Goal: Communication & Community: Ask a question

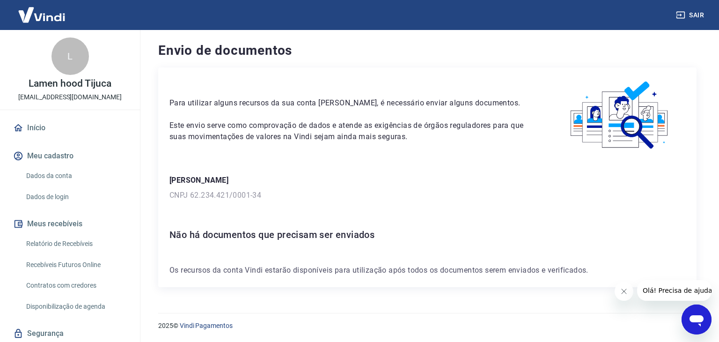
scroll to position [30, 0]
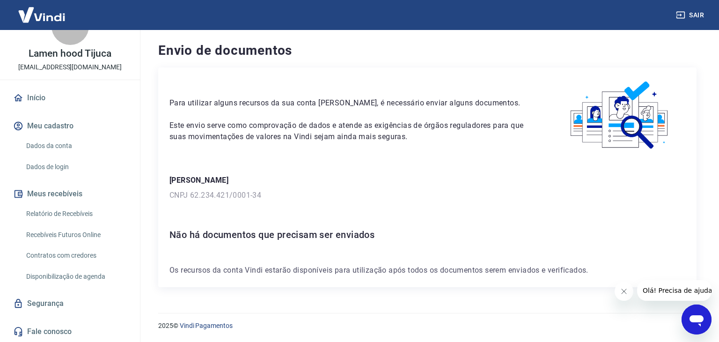
click at [688, 315] on icon "Abrir janela de mensagens" at bounding box center [696, 319] width 17 height 17
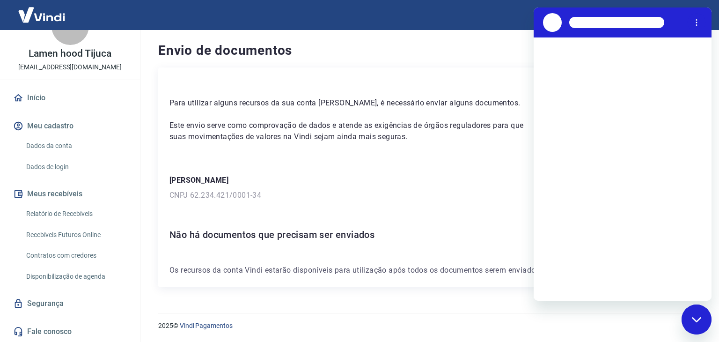
scroll to position [0, 0]
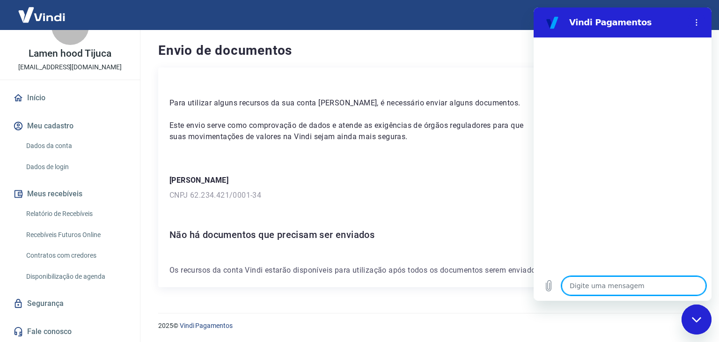
click at [593, 286] on textarea at bounding box center [633, 285] width 144 height 19
type textarea "F"
type textarea "x"
type textarea "Fa"
type textarea "x"
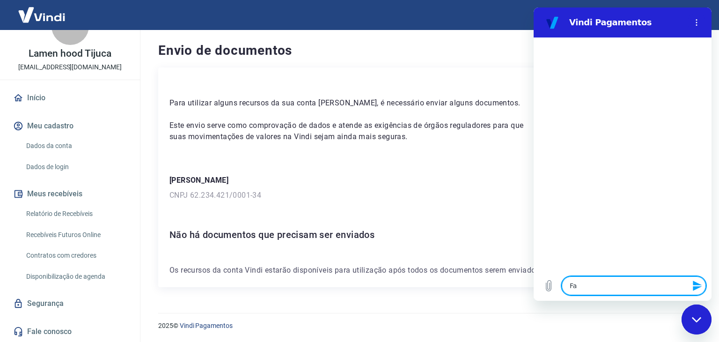
type textarea "Fal"
type textarea "x"
type textarea "Fala"
type textarea "x"
type textarea "Falar"
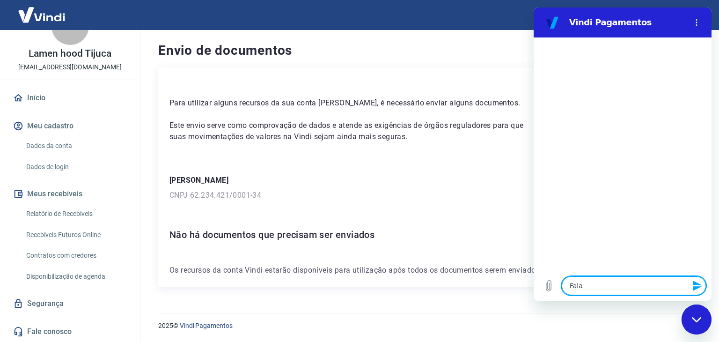
type textarea "x"
type textarea "Falar"
type textarea "x"
type textarea "Falar c"
type textarea "x"
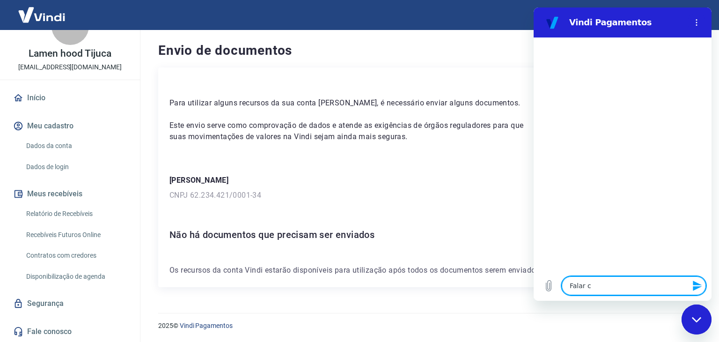
type textarea "Falar co"
type textarea "x"
type textarea "Falar com"
type textarea "x"
type textarea "Falar com"
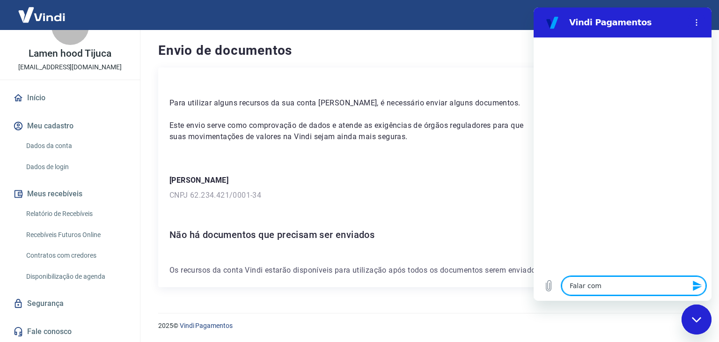
type textarea "x"
type textarea "Falar com a"
type textarea "x"
type textarea "Falar com at"
type textarea "x"
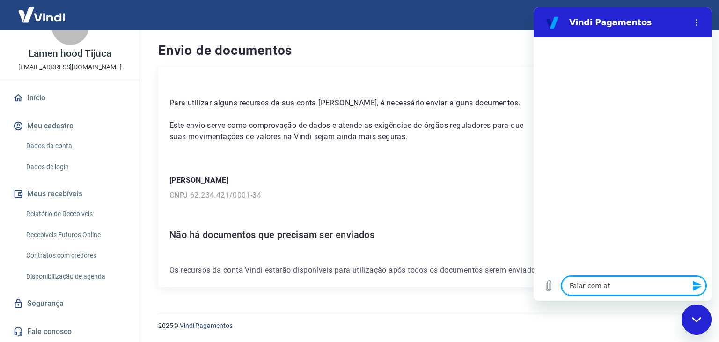
type textarea "Falar com ate"
type textarea "x"
type textarea "Falar com aten"
type textarea "x"
type textarea "Falar com atend"
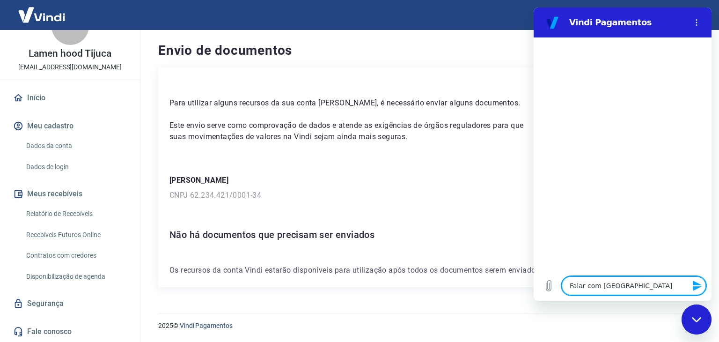
type textarea "x"
type textarea "Falar com atende"
type textarea "x"
type textarea "Falar com atenden"
type textarea "x"
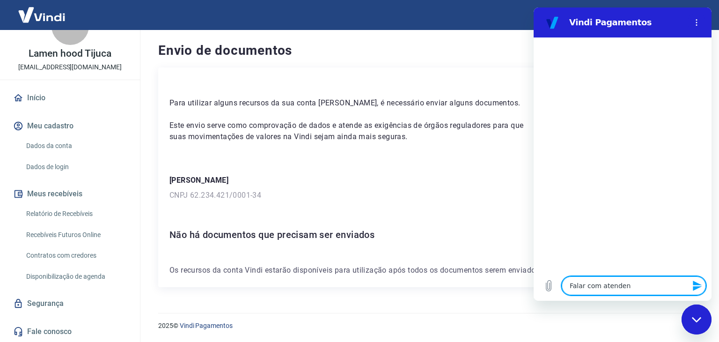
type textarea "Falar com atendent"
type textarea "x"
type textarea "Falar com atendente"
type textarea "x"
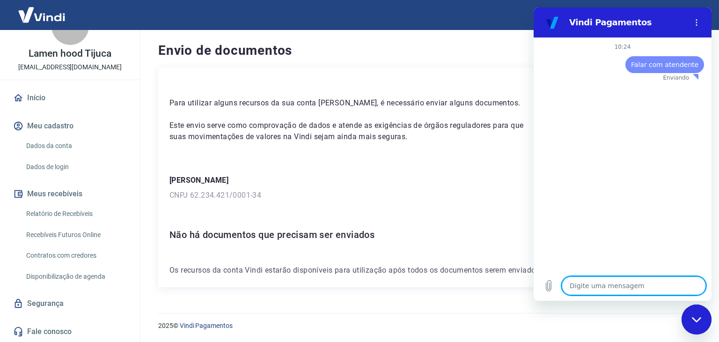
type textarea "Falar com atendente"
type textarea "x"
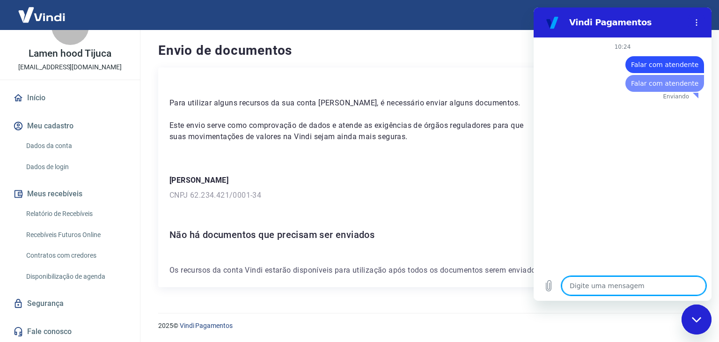
type textarea "Falar com atendente"
type textarea "x"
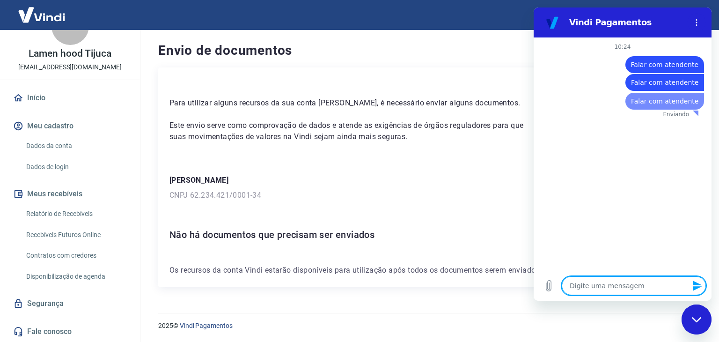
type textarea "Falar com atendente"
type textarea "x"
type textarea "Falar com atendente"
type textarea "x"
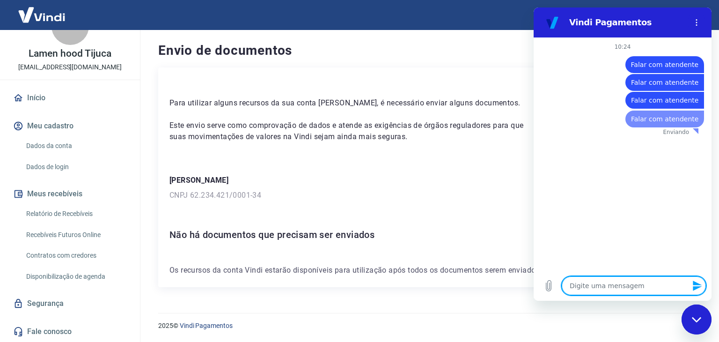
type textarea "Falar com atendente"
type textarea "x"
type textarea "Falar com atendente"
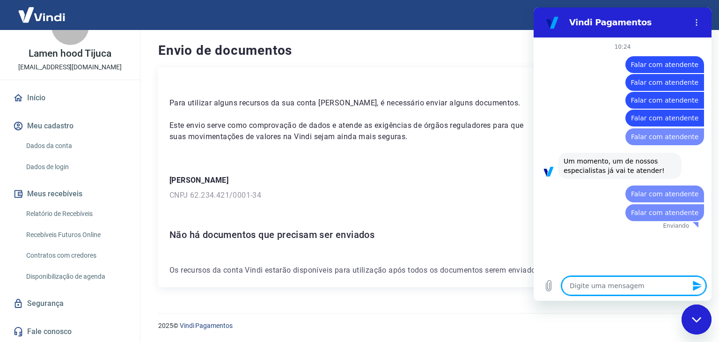
type textarea "Falar com atendente"
type textarea "x"
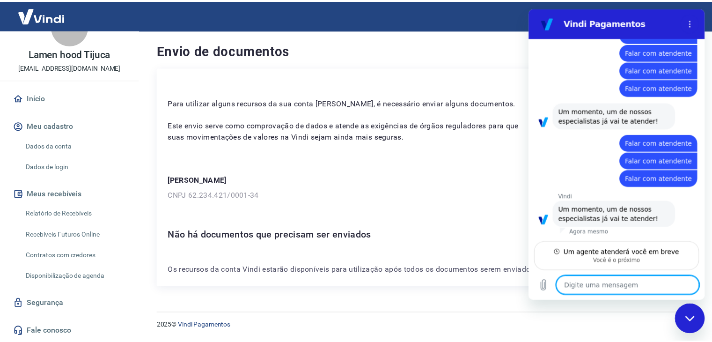
scroll to position [48, 0]
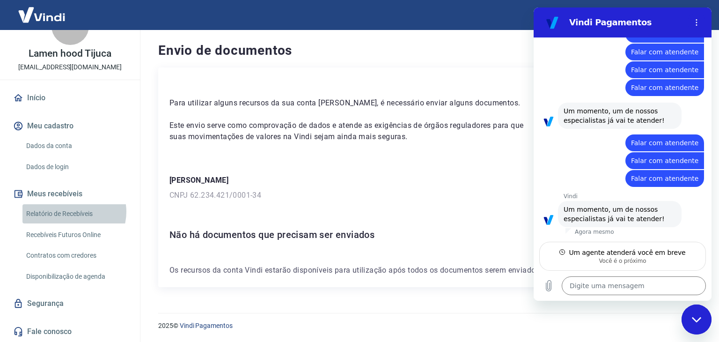
click at [73, 211] on link "Relatório de Recebíveis" at bounding box center [75, 213] width 106 height 19
click at [77, 240] on link "Recebíveis Futuros Online" at bounding box center [75, 234] width 106 height 19
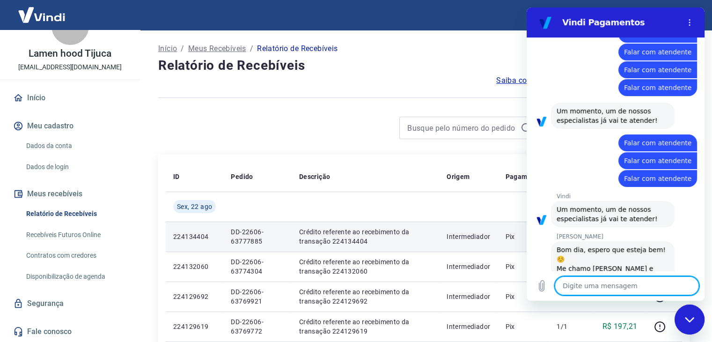
scroll to position [93, 0]
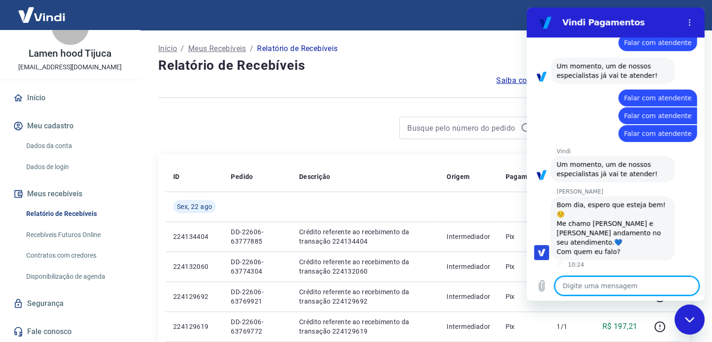
type textarea "x"
click at [609, 289] on textarea at bounding box center [626, 285] width 144 height 19
type textarea "O"
type textarea "x"
type textarea "OI"
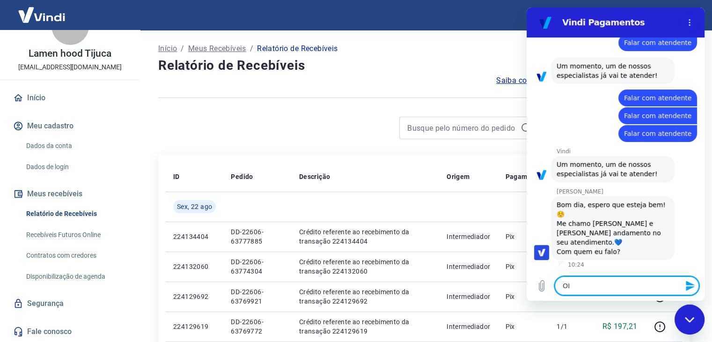
type textarea "x"
type textarea "OI"
type textarea "x"
type textarea "OI G"
type textarea "x"
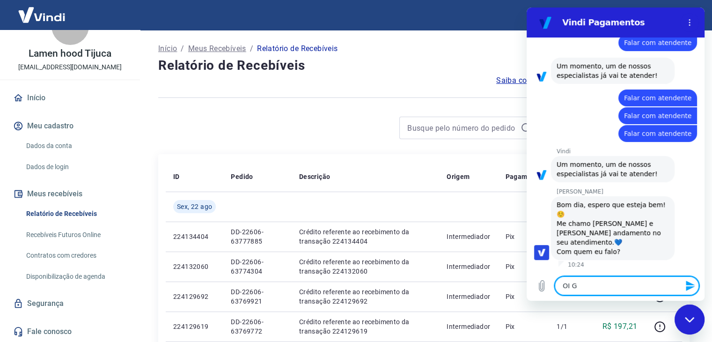
type textarea "OI Ga"
type textarea "x"
type textarea "OI Gab"
type textarea "x"
type textarea "OI Gabr"
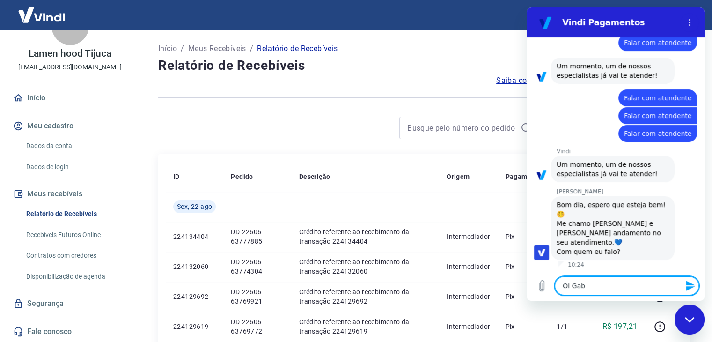
type textarea "x"
type textarea "OI Gabri"
type textarea "x"
type textarea "OI Gabrie"
type textarea "x"
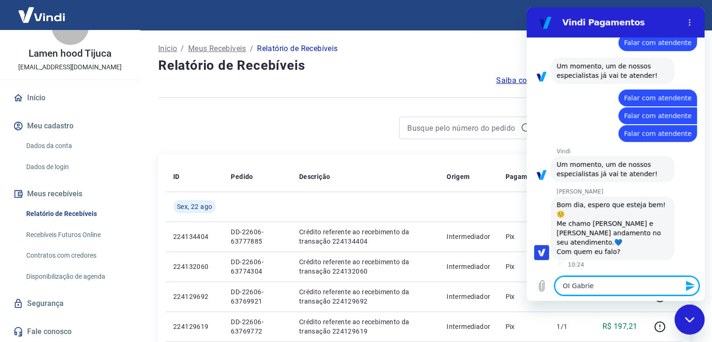
type textarea "OI Gabriel"
type textarea "x"
type textarea "OI Gabriele"
type textarea "x"
type textarea "OI Gabriel"
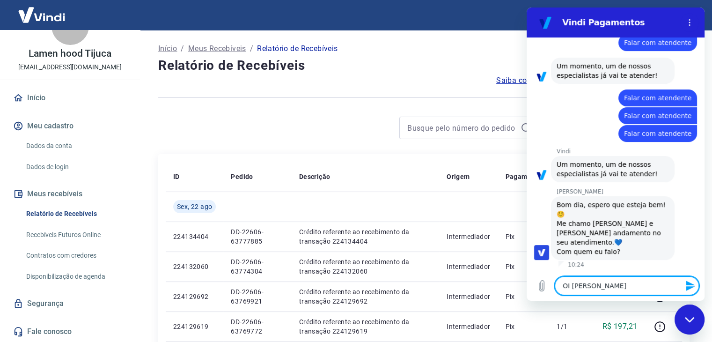
type textarea "x"
type textarea "OI Gabriell"
type textarea "x"
type textarea "OI Gabrielle"
type textarea "x"
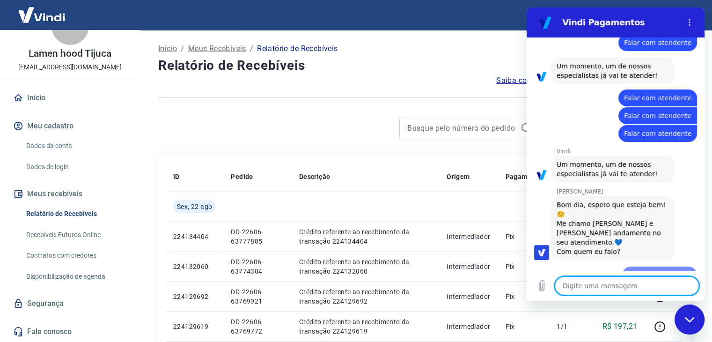
type textarea "x"
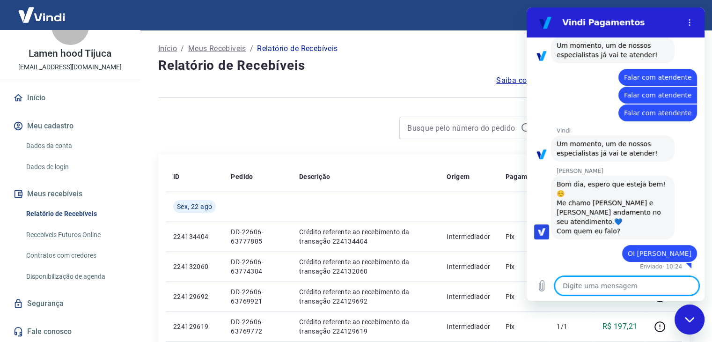
type textarea "B"
type textarea "x"
type textarea "Bo"
type textarea "x"
type textarea "Boa"
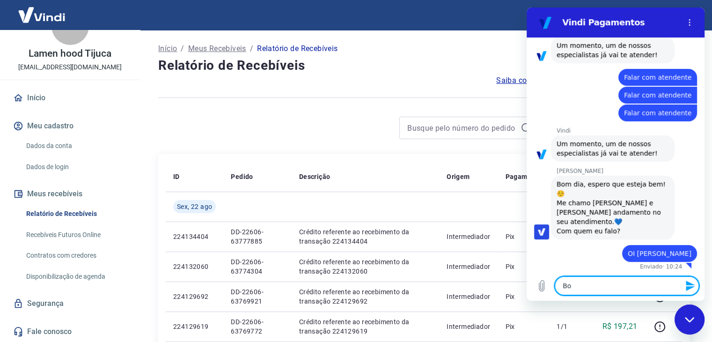
type textarea "x"
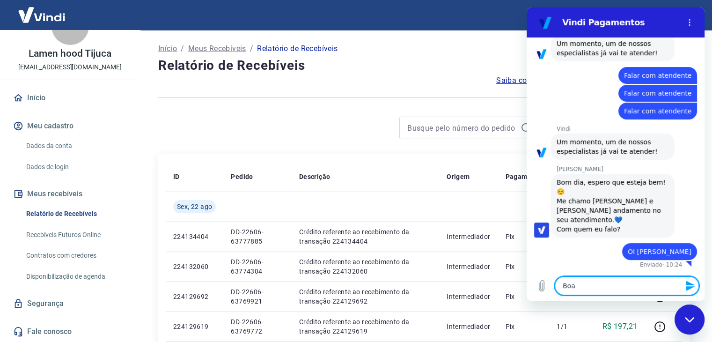
type textarea "Boa"
type textarea "x"
type textarea "Boa t"
type textarea "x"
type textarea "Boa ta"
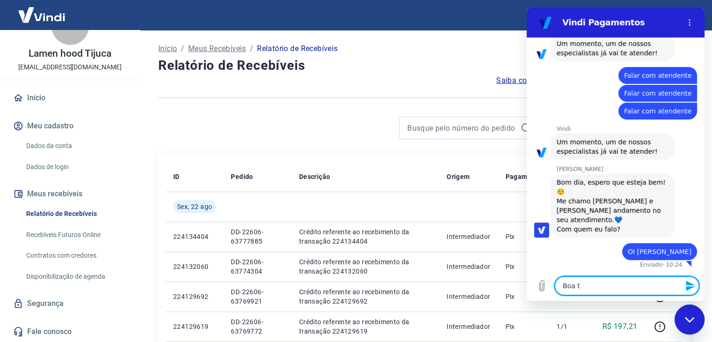
type textarea "x"
type textarea "Boa tar"
type textarea "x"
type textarea "Boa tard"
type textarea "x"
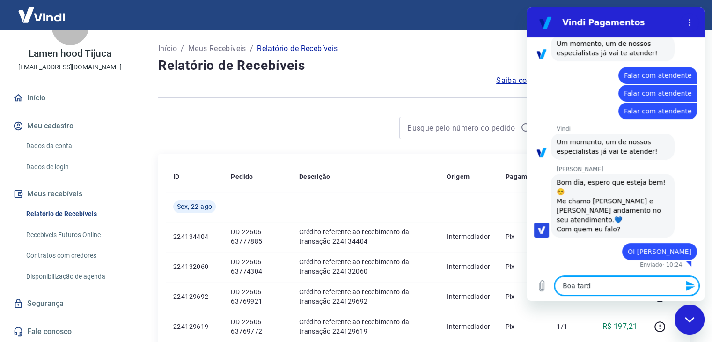
type textarea "Boa tarde"
type textarea "x"
type textarea "M"
type textarea "x"
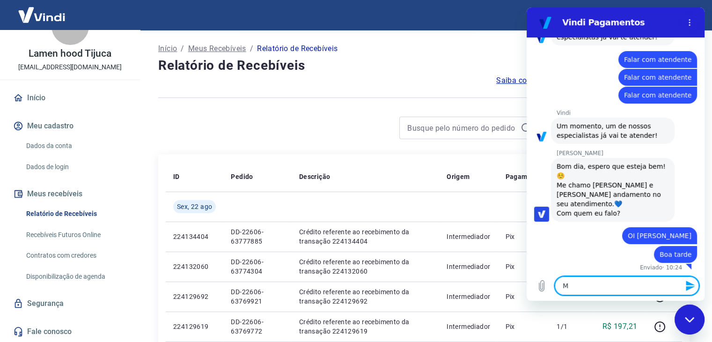
type textarea "Mi"
type textarea "x"
type textarea "Min"
type textarea "x"
type textarea "Minh"
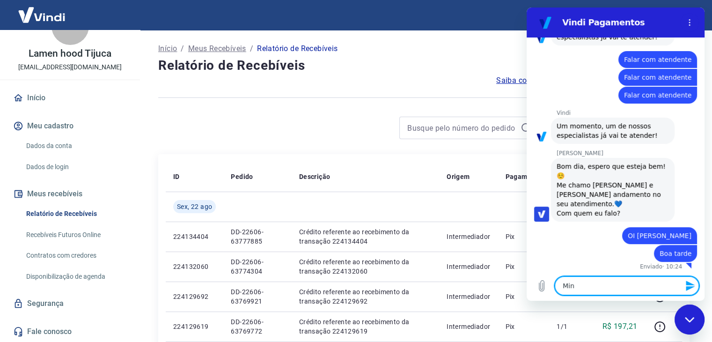
type textarea "x"
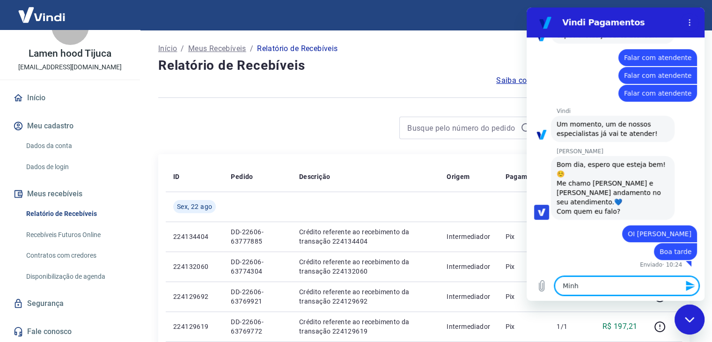
type textarea "Minha"
type textarea "x"
type textarea "Minha"
type textarea "x"
type textarea "Minha l"
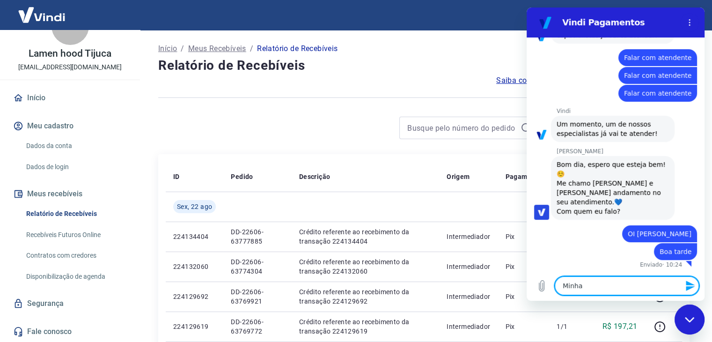
type textarea "x"
type textarea "Minha lo"
type textarea "x"
type textarea "Minha loj"
type textarea "x"
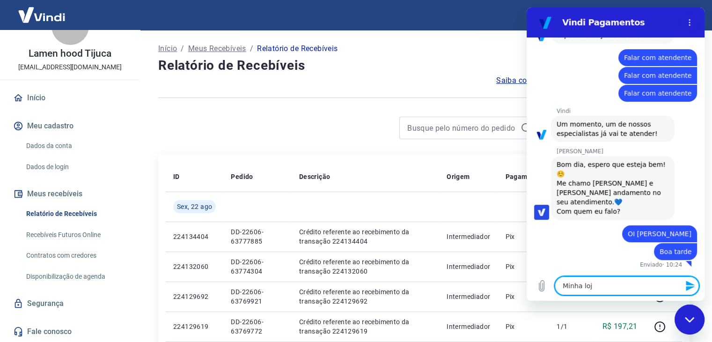
type textarea "Minha loja"
type textarea "x"
type textarea "Minha loja"
type textarea "x"
type textarea "Minha loja f"
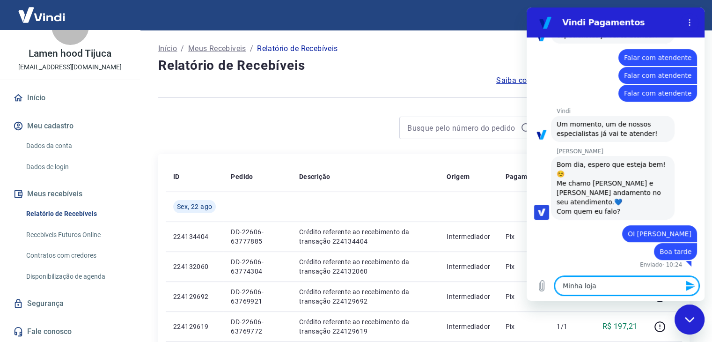
type textarea "x"
type textarea "Minha loja fo"
type textarea "x"
type textarea "Minha loja foi"
type textarea "x"
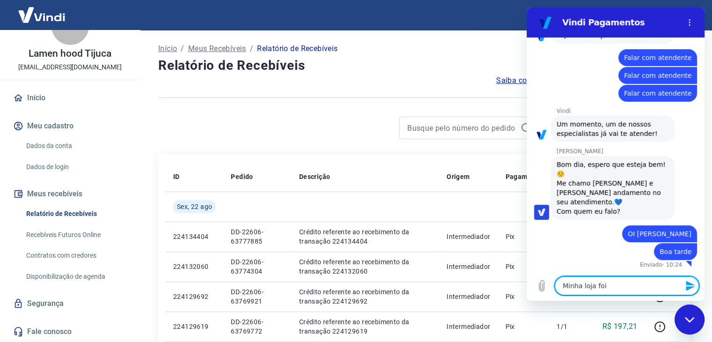
type textarea "Minha loja foi"
type textarea "x"
type textarea "Minha loja foi v"
type textarea "x"
type textarea "Minha loja foi ve"
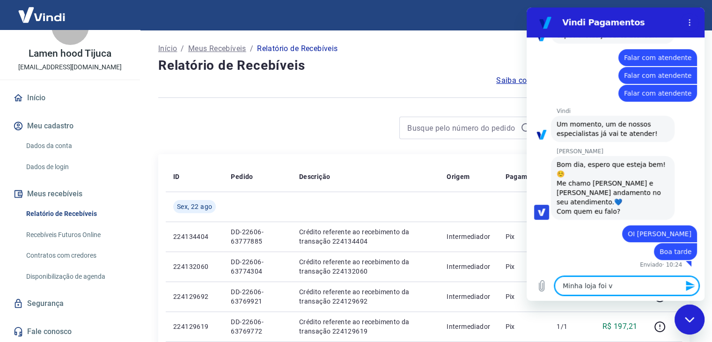
type textarea "x"
type textarea "Minha loja foi ver"
type textarea "x"
type textarea "Minha loja foi veri"
type textarea "x"
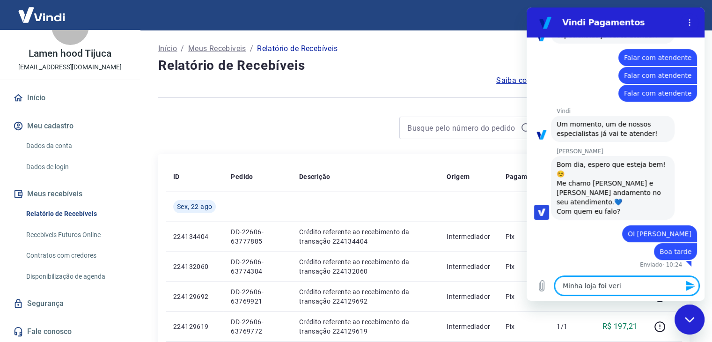
type textarea "Minha loja foi verif"
type textarea "x"
type textarea "Minha loja foi verifi"
type textarea "x"
type textarea "Minha loja foi verific"
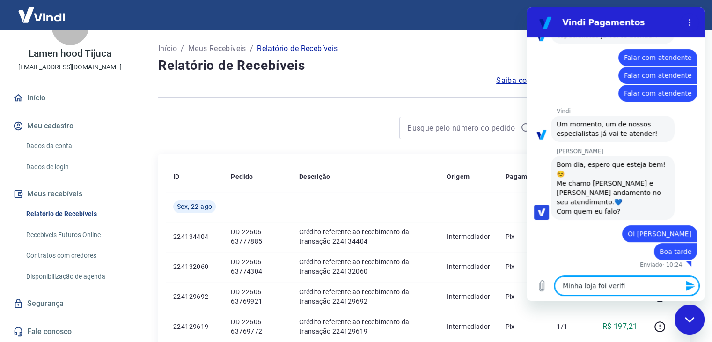
type textarea "x"
type textarea "Minha loja foi verifica"
type textarea "x"
type textarea "Minha loja foi verificad"
type textarea "x"
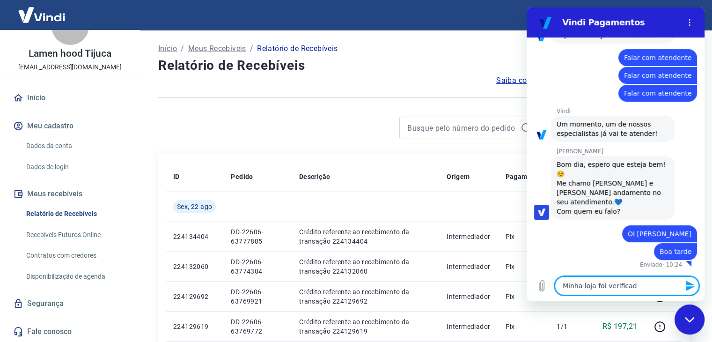
type textarea "Minha loja foi verificada"
type textarea "x"
type textarea "Minha loja foi verificad"
type textarea "x"
type textarea "Minha loja foi verifica"
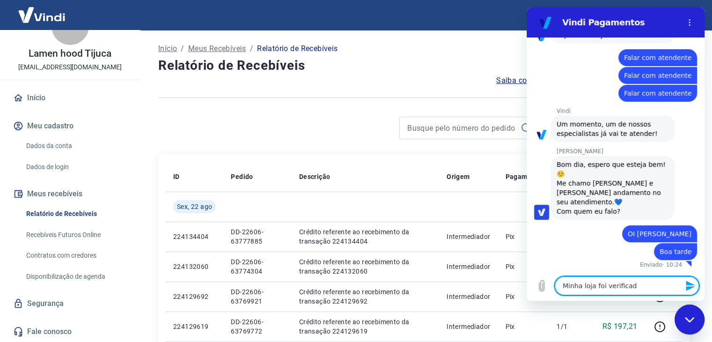
type textarea "x"
type textarea "Minha loja foi verific"
type textarea "x"
type textarea "Minha loja foi verifi"
type textarea "x"
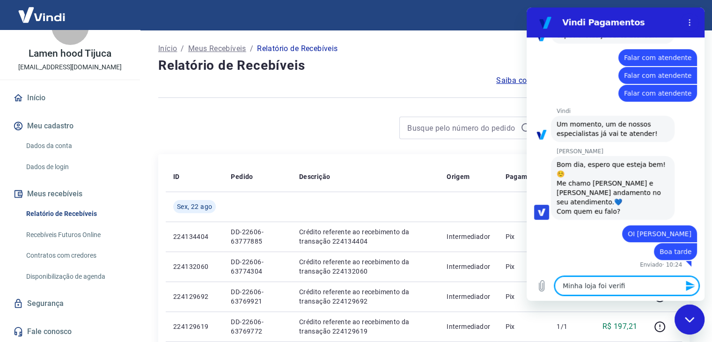
type textarea "Minha loja foi verif"
type textarea "x"
type textarea "Minha loja foi ver"
type textarea "x"
type textarea "Minha loja foi ve"
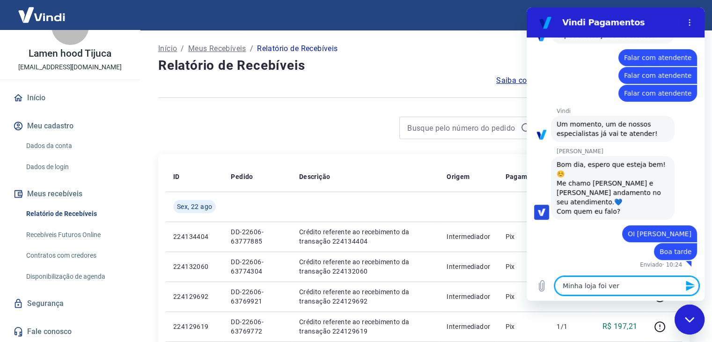
type textarea "x"
type textarea "Minha loja foi"
type textarea "x"
type textarea "Minha loja"
type textarea "x"
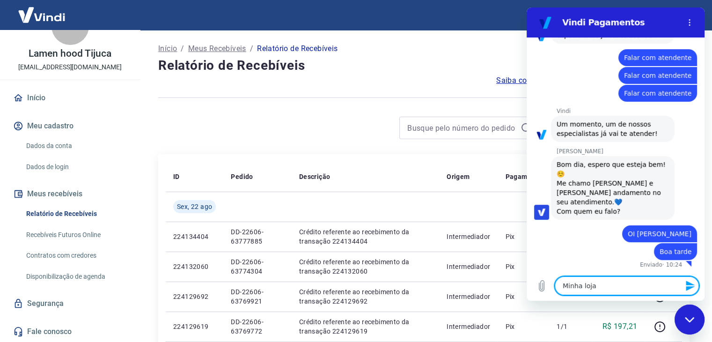
type textarea "Minha loja"
type textarea "x"
type textarea "Minha loj"
type textarea "x"
type textarea "Minha lo"
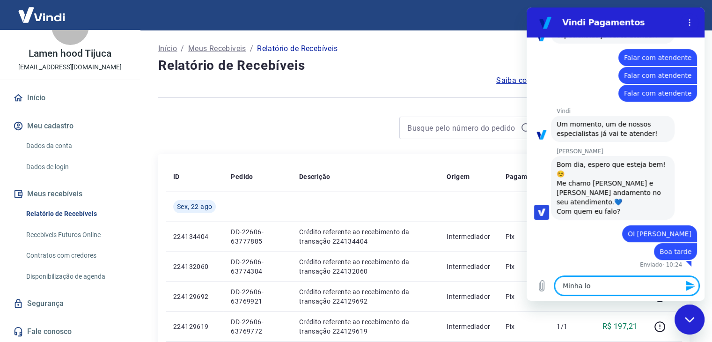
type textarea "x"
type textarea "Minha l"
type textarea "x"
type textarea "Minha"
type textarea "x"
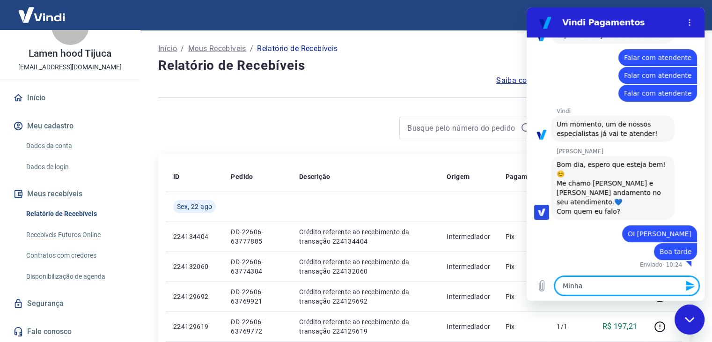
type textarea "Minha c"
type textarea "x"
type textarea "Minha co"
type textarea "x"
type textarea "Minha con"
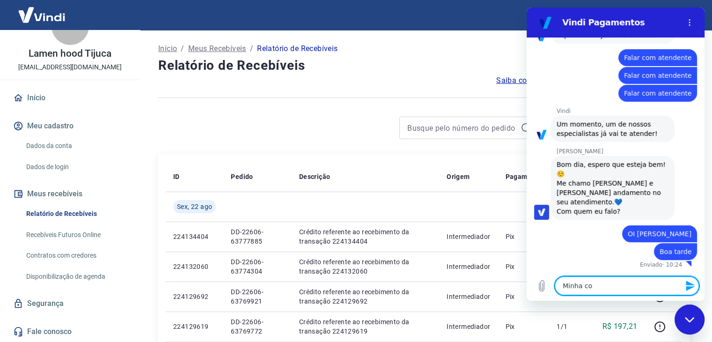
type textarea "x"
type textarea "Minha cont"
type textarea "x"
type textarea "Minha conta"
type textarea "x"
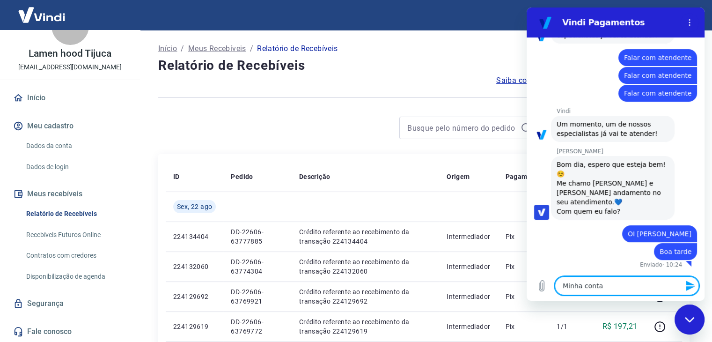
type textarea "Minha conta"
type textarea "x"
type textarea "Minha conta f"
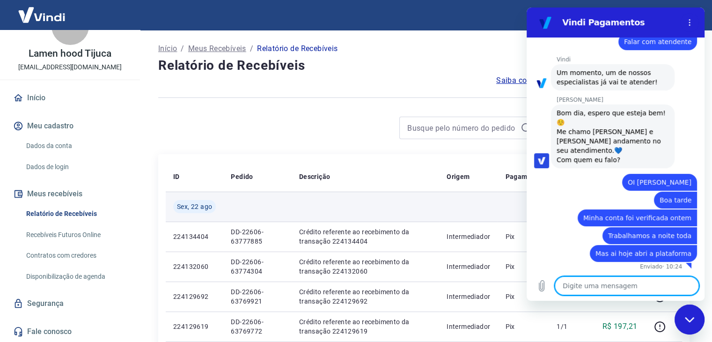
scroll to position [187, 0]
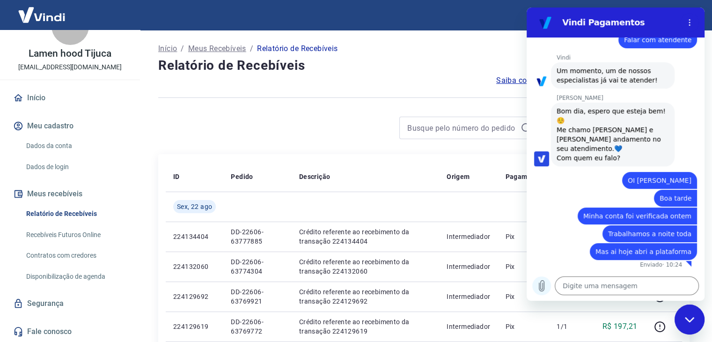
click at [543, 285] on icon "Carregar arquivo" at bounding box center [541, 285] width 11 height 11
click at [546, 280] on icon "Carregar arquivo" at bounding box center [541, 285] width 11 height 11
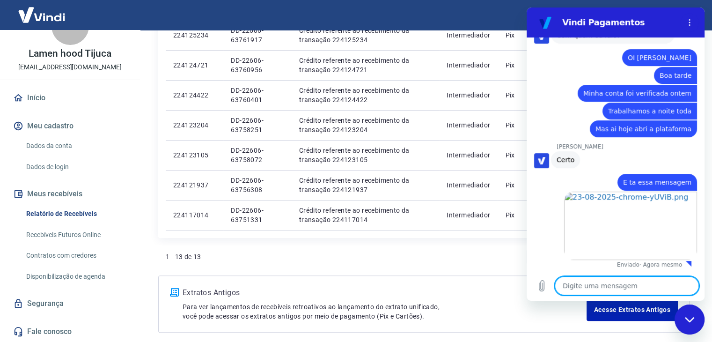
scroll to position [376, 0]
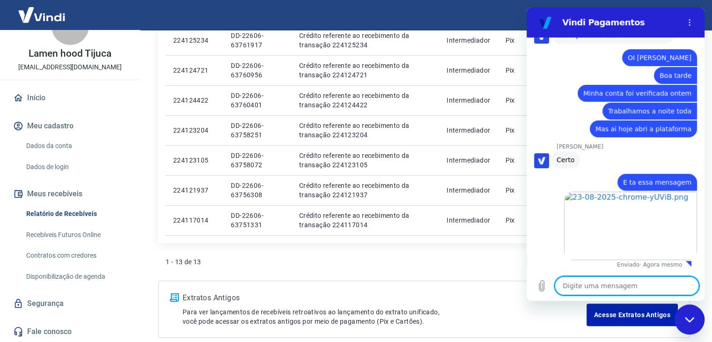
click at [691, 327] on div "Fechar janela de mensagens" at bounding box center [689, 319] width 28 height 28
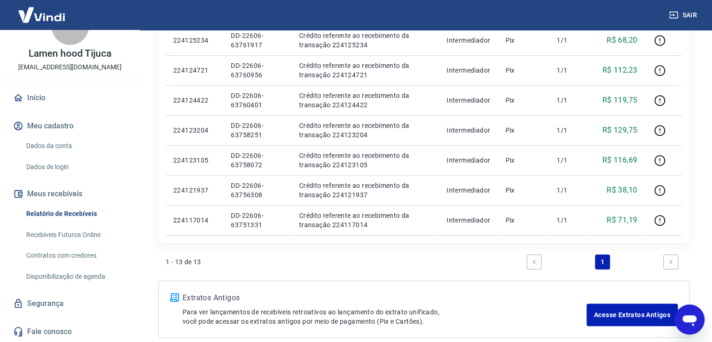
click at [667, 262] on icon "Next page" at bounding box center [670, 261] width 7 height 7
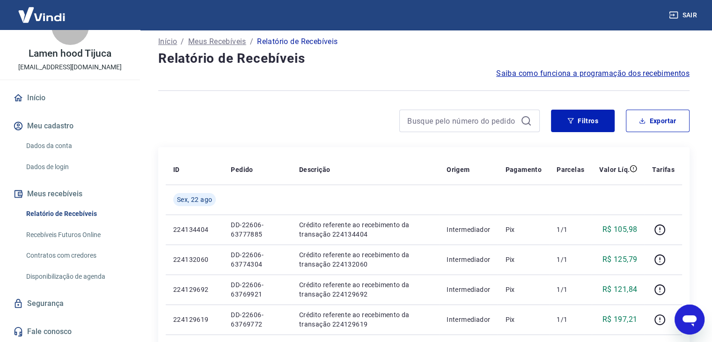
scroll to position [0, 0]
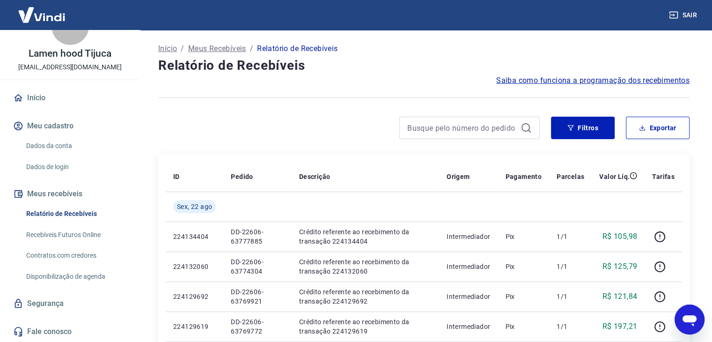
click at [85, 231] on link "Recebíveis Futuros Online" at bounding box center [75, 234] width 106 height 19
click at [687, 317] on icon "Abrir janela de mensagens, 2 mensagens não lidas" at bounding box center [689, 320] width 14 height 11
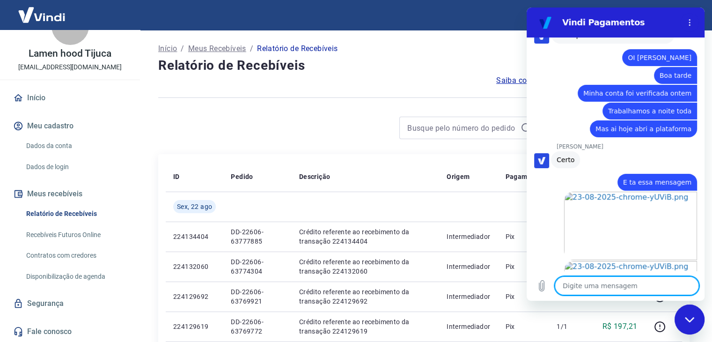
scroll to position [461, 0]
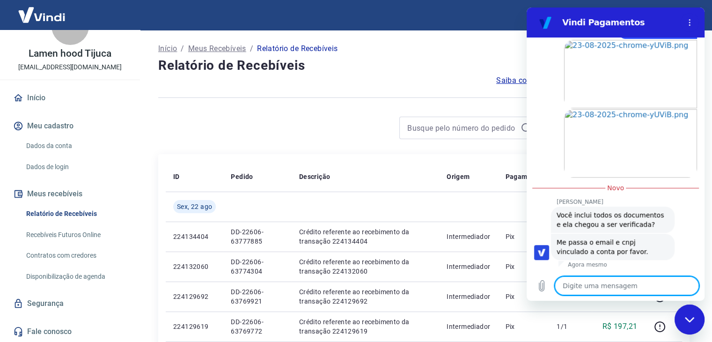
click at [621, 286] on textarea at bounding box center [626, 285] width 144 height 19
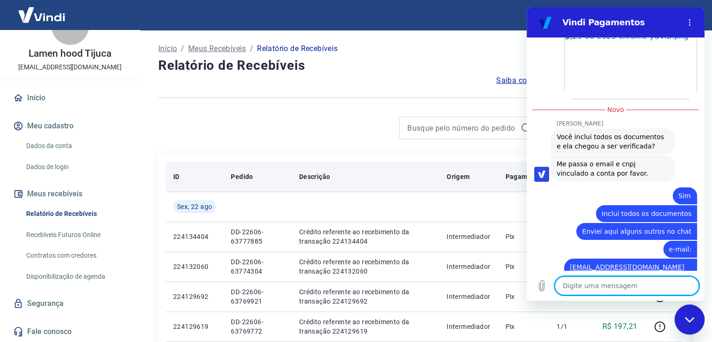
scroll to position [554, 0]
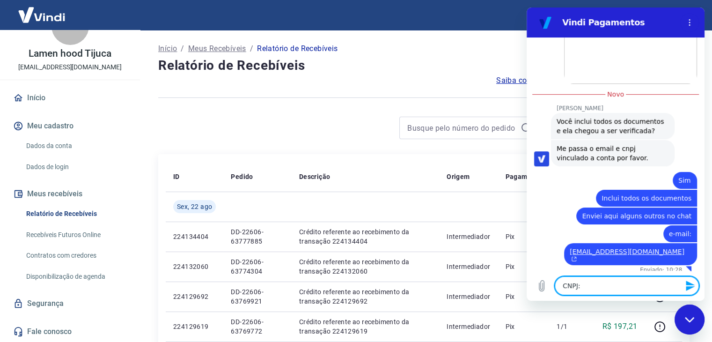
paste textarea "62.234.421/0001-34"
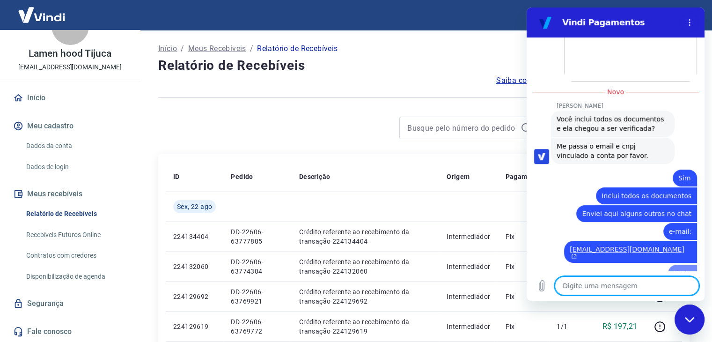
paste textarea "62.234.421/0001-34"
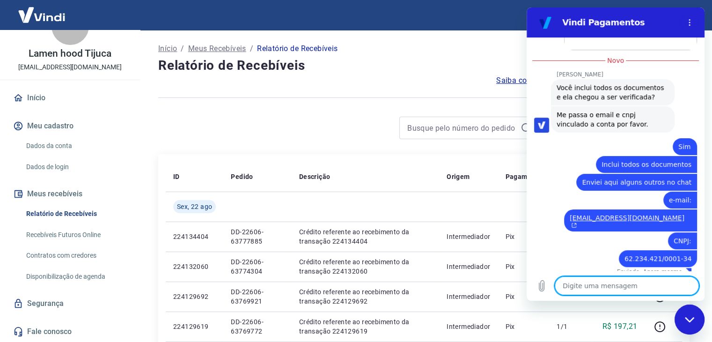
scroll to position [590, 0]
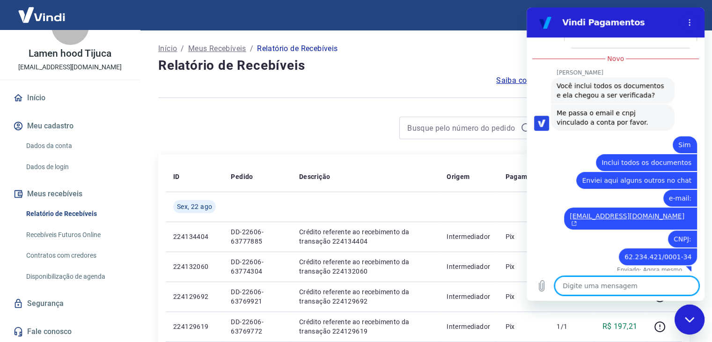
click at [608, 279] on textarea at bounding box center [626, 285] width 144 height 19
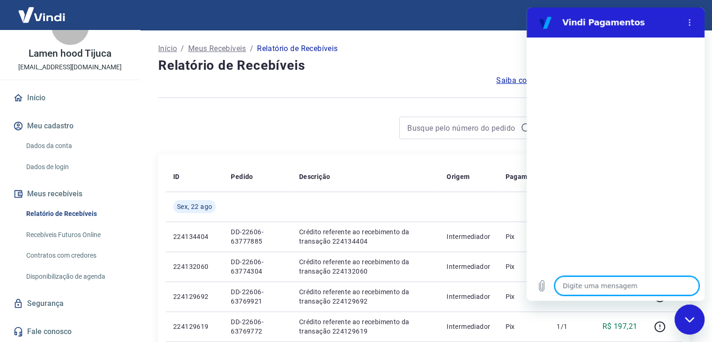
scroll to position [0, 0]
click at [598, 283] on textarea at bounding box center [626, 285] width 144 height 19
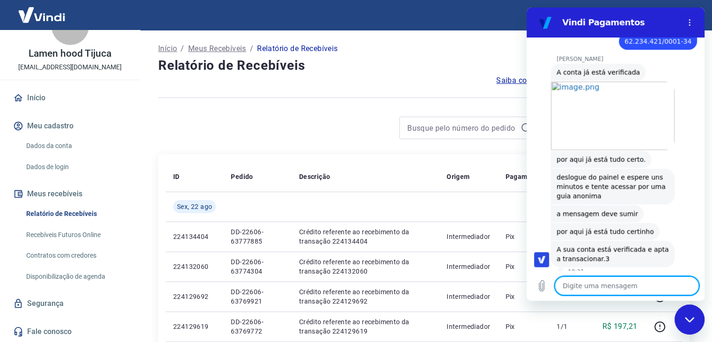
scroll to position [743, 0]
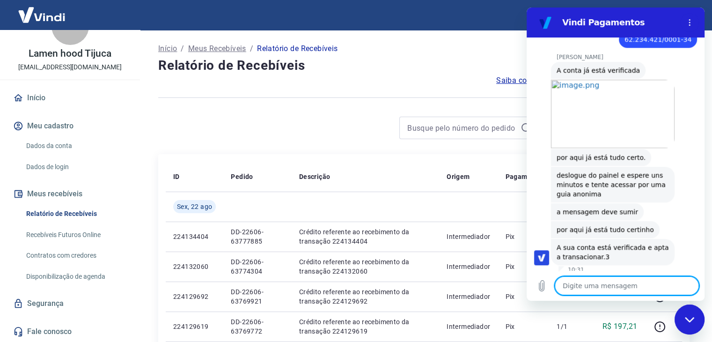
click at [606, 288] on textarea at bounding box center [626, 285] width 144 height 19
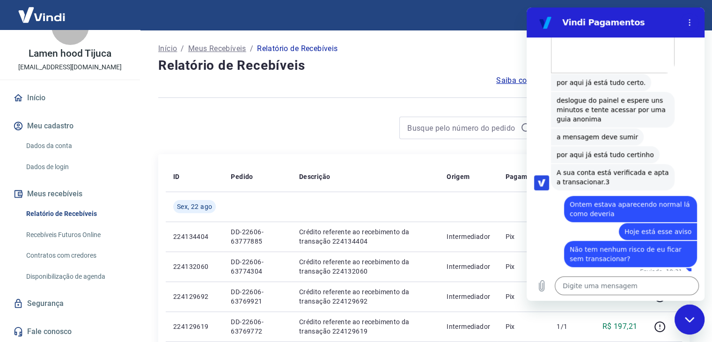
scroll to position [819, 0]
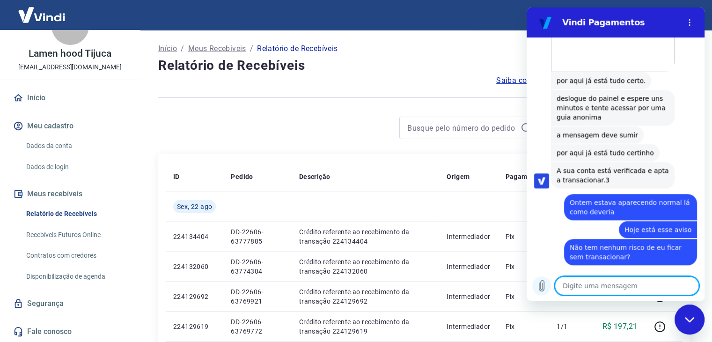
click at [541, 284] on icon "Carregar arquivo" at bounding box center [541, 285] width 11 height 11
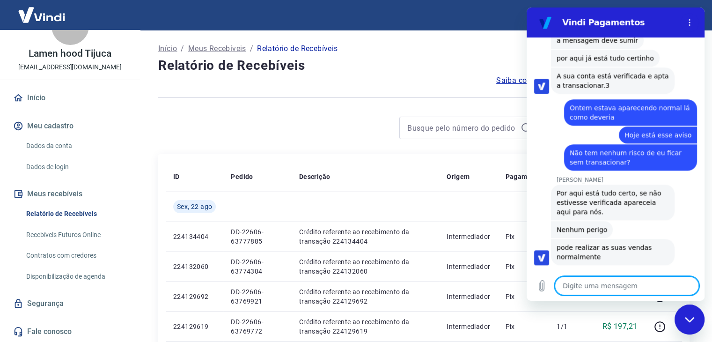
scroll to position [972, 0]
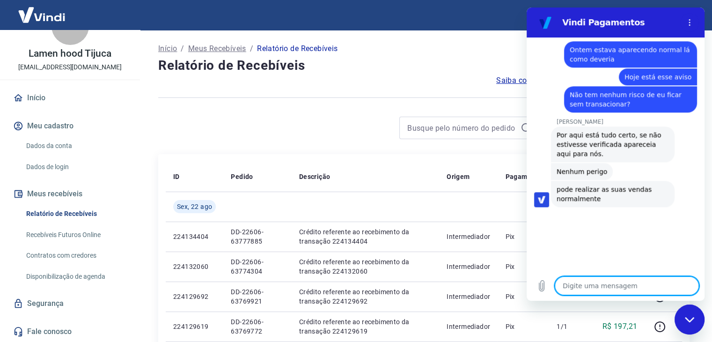
click at [614, 283] on textarea at bounding box center [626, 285] width 144 height 19
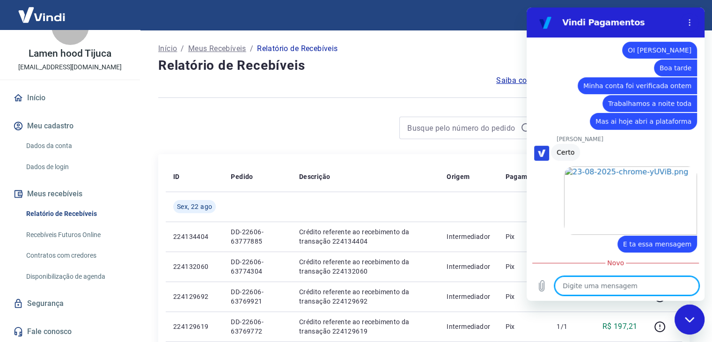
scroll to position [0, 0]
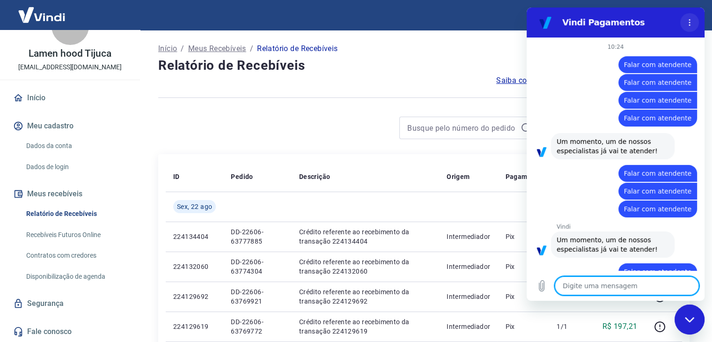
click at [691, 22] on icon "Menu de opções" at bounding box center [688, 22] width 7 height 7
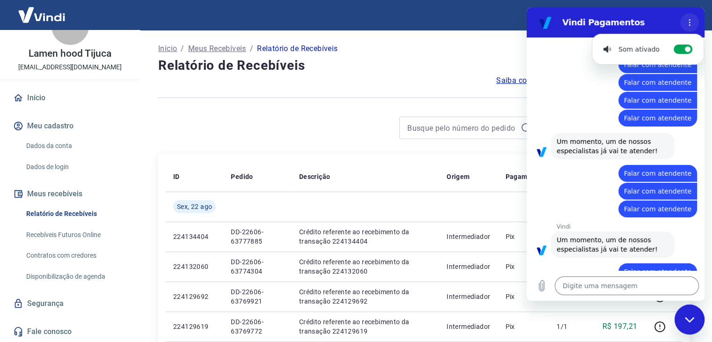
click at [691, 22] on icon "Menu de opções" at bounding box center [688, 22] width 7 height 7
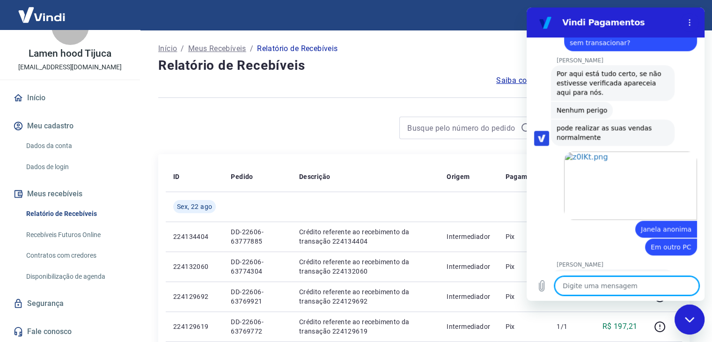
scroll to position [1100, 0]
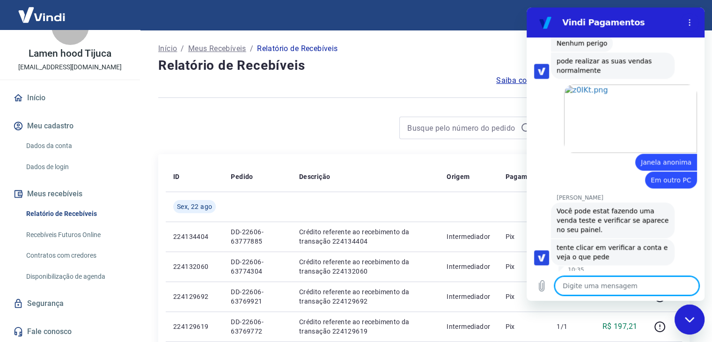
click at [568, 285] on textarea at bounding box center [626, 285] width 144 height 19
click at [542, 287] on icon "Carregar arquivo" at bounding box center [541, 285] width 5 height 11
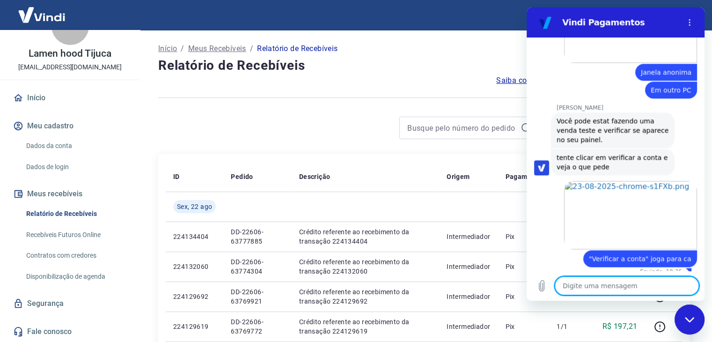
scroll to position [1192, 0]
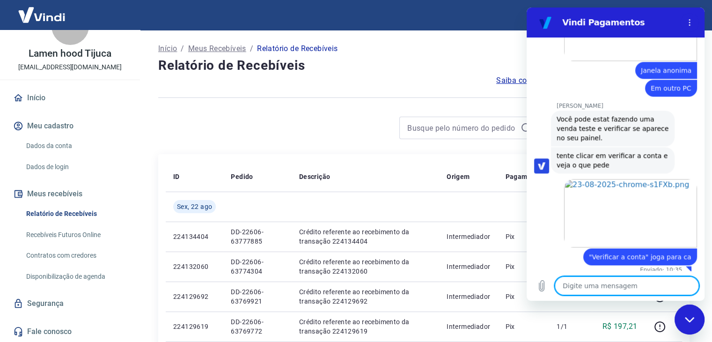
click at [615, 280] on textarea at bounding box center [626, 285] width 144 height 19
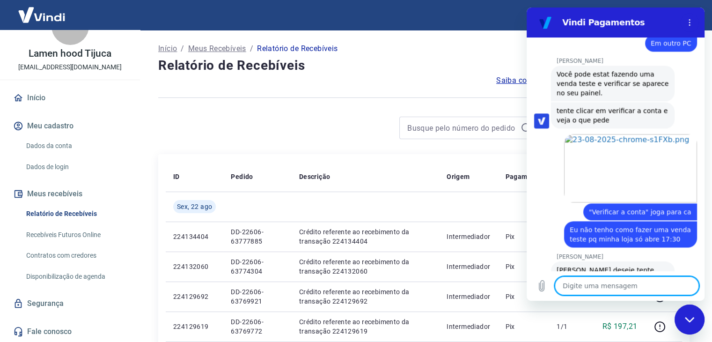
scroll to position [1296, 0]
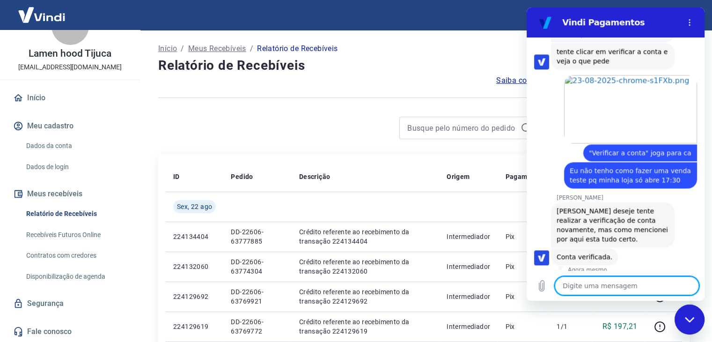
click at [598, 290] on textarea at bounding box center [626, 285] width 144 height 19
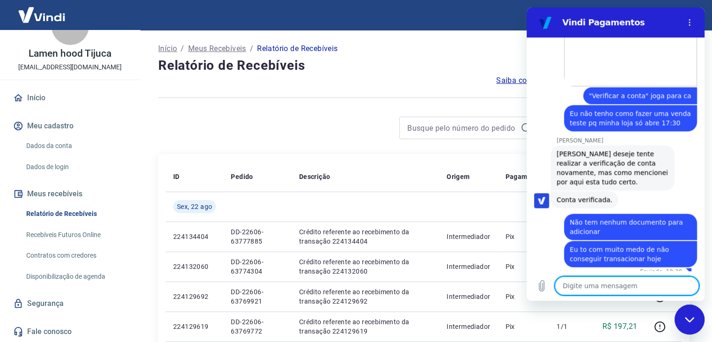
scroll to position [1354, 0]
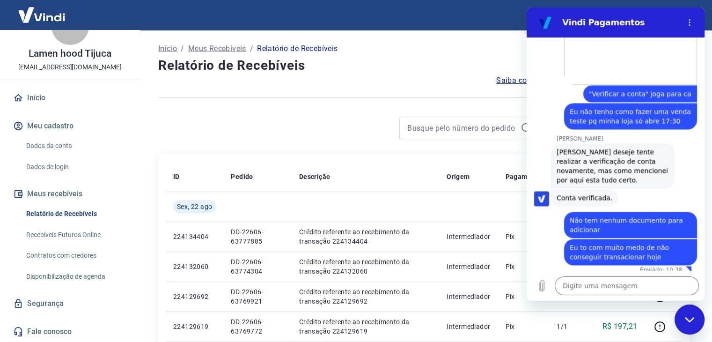
click at [693, 325] on div "Fechar janela de mensagens" at bounding box center [689, 319] width 28 height 28
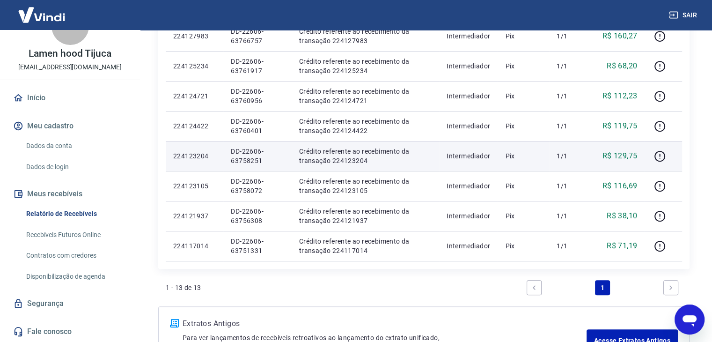
scroll to position [422, 0]
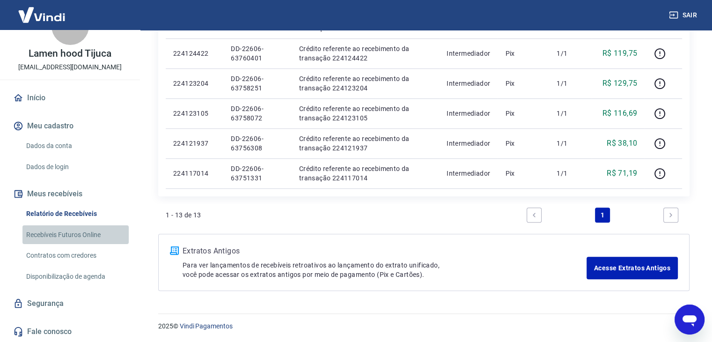
click at [77, 233] on link "Recebíveis Futuros Online" at bounding box center [75, 234] width 106 height 19
click at [680, 310] on div "Abrir janela de mensagens" at bounding box center [689, 319] width 28 height 28
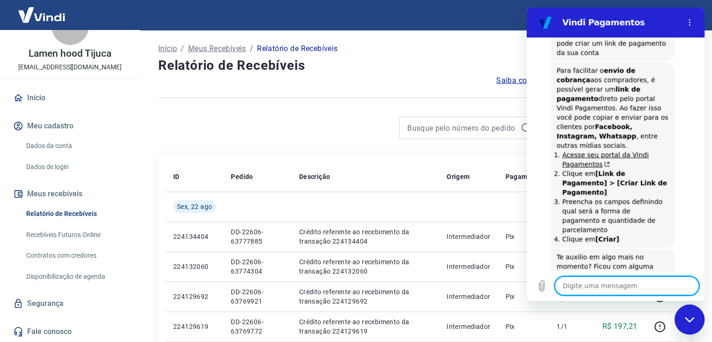
scroll to position [1639, 0]
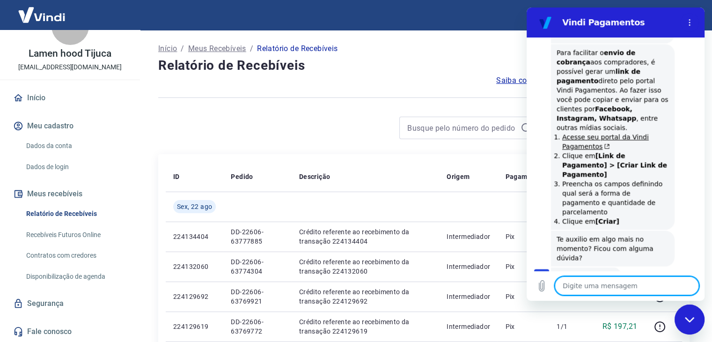
click at [607, 287] on textarea at bounding box center [626, 285] width 144 height 19
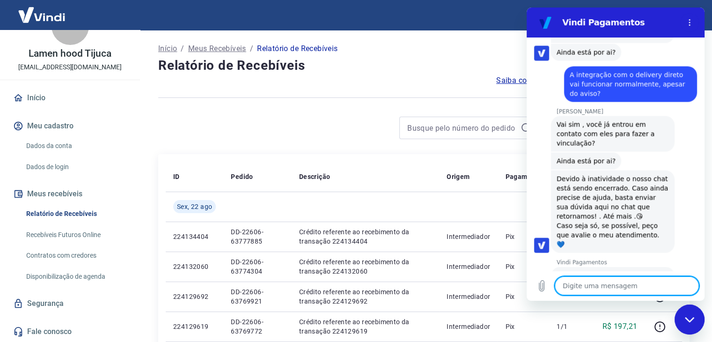
scroll to position [1864, 0]
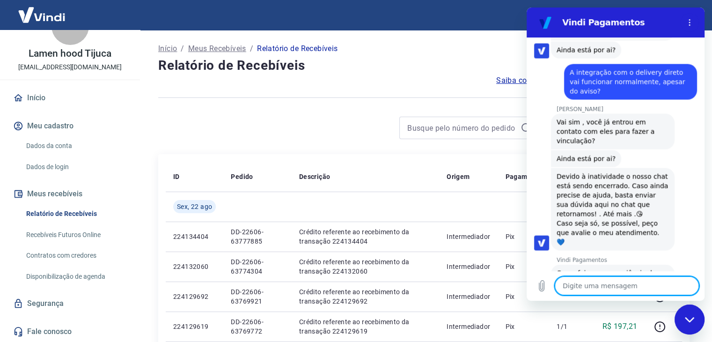
click at [667, 303] on button "Ruim 👎" at bounding box center [676, 316] width 42 height 27
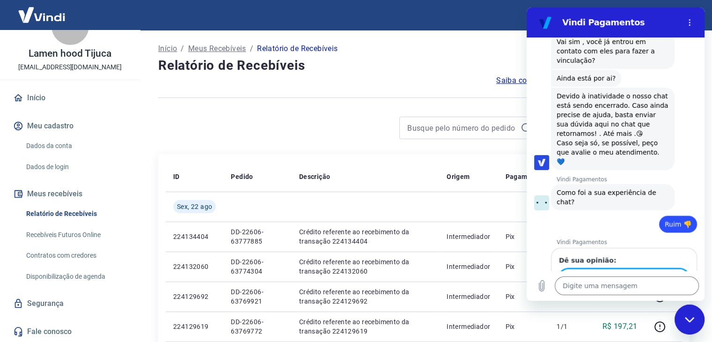
scroll to position [0, 14]
click at [652, 296] on button "Enviar" at bounding box center [670, 305] width 36 height 19
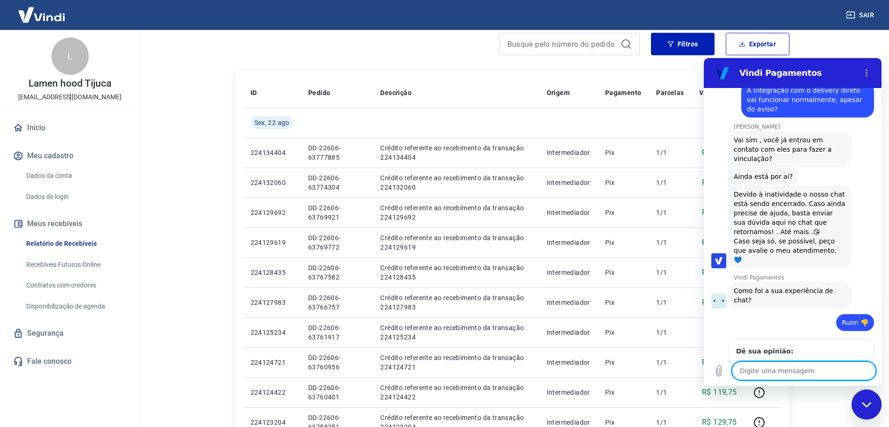
scroll to position [1941, 0]
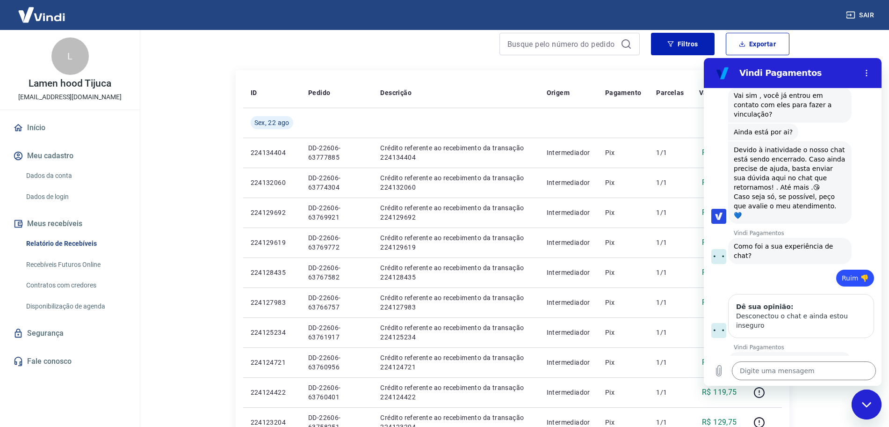
click at [718, 341] on div "Fechar janela de mensagens" at bounding box center [867, 404] width 28 height 28
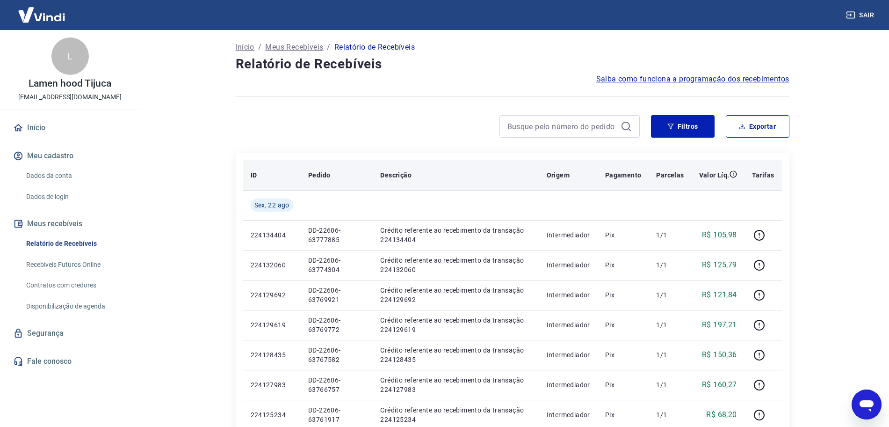
scroll to position [0, 0]
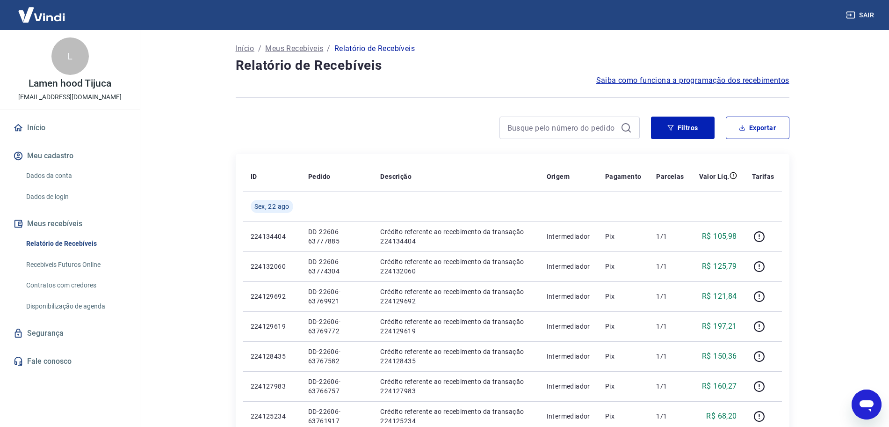
click at [45, 264] on link "Recebíveis Futuros Online" at bounding box center [75, 264] width 106 height 19
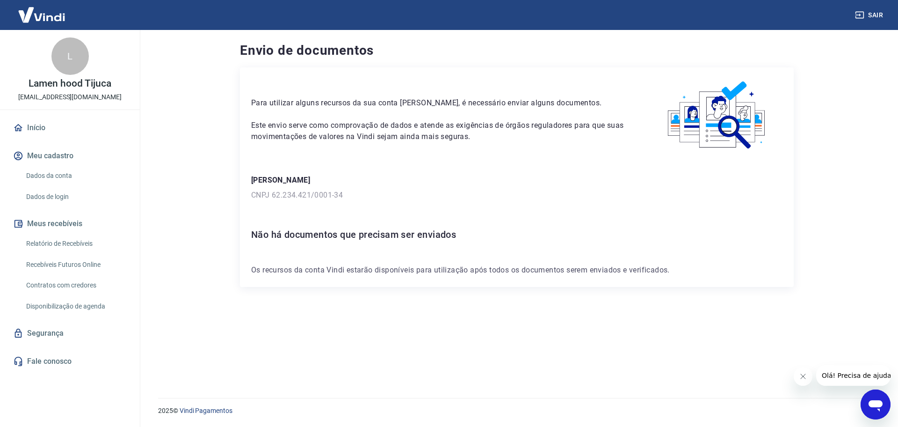
click at [324, 235] on h6 "Não há documentos que precisam ser enviados" at bounding box center [517, 234] width 532 height 15
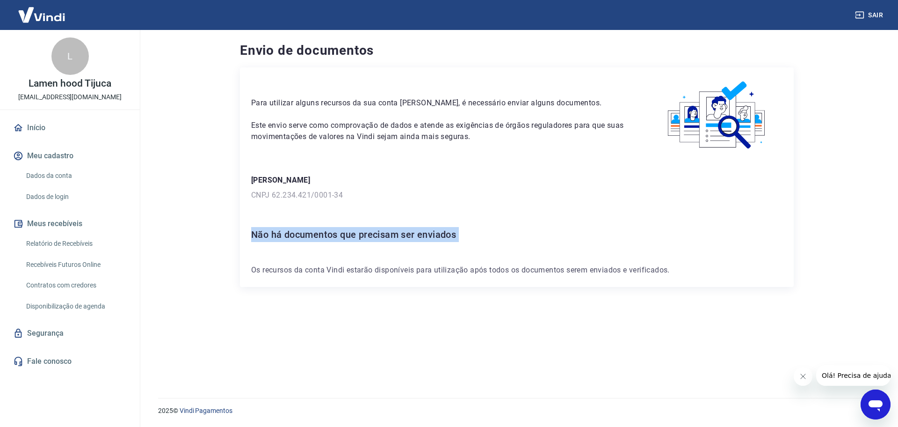
click at [324, 235] on h6 "Não há documentos que precisam ser enviados" at bounding box center [517, 234] width 532 height 15
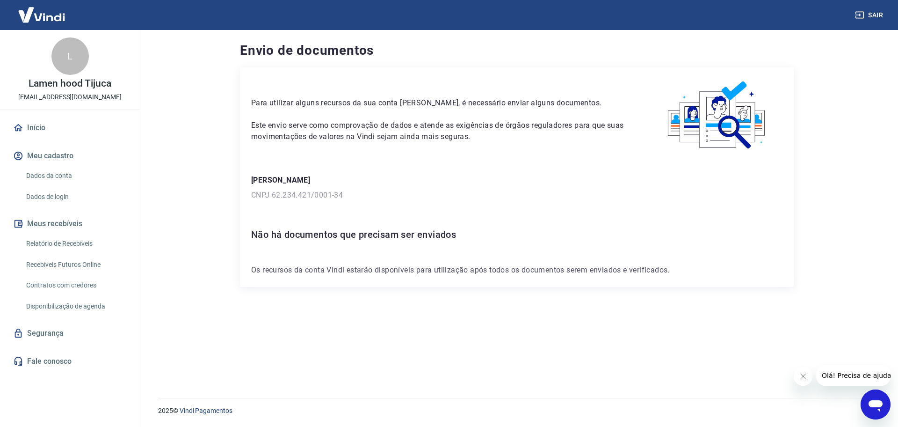
click at [387, 328] on div "Para utilizar alguns recursos da sua conta Vindi, é necessário enviar alguns do…" at bounding box center [517, 221] width 554 height 308
click at [881, 396] on icon "Abrir janela de mensagens" at bounding box center [875, 404] width 17 height 17
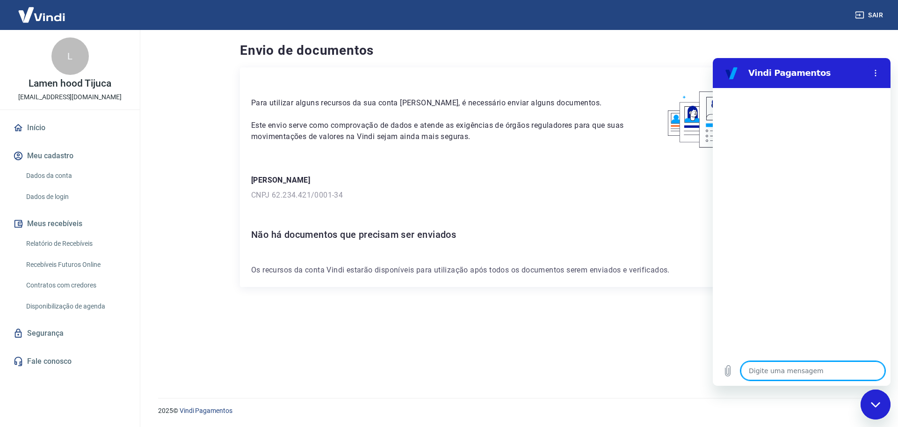
type textarea "x"
click at [782, 367] on textarea at bounding box center [813, 370] width 144 height 19
type textarea "o"
type textarea "x"
type textarea "oi"
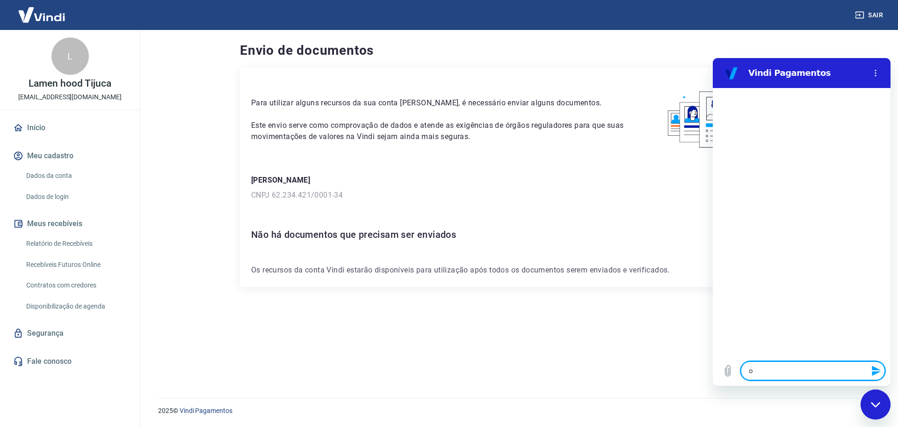
type textarea "x"
type textarea "oio"
type textarea "x"
type textarea "oioi"
type textarea "x"
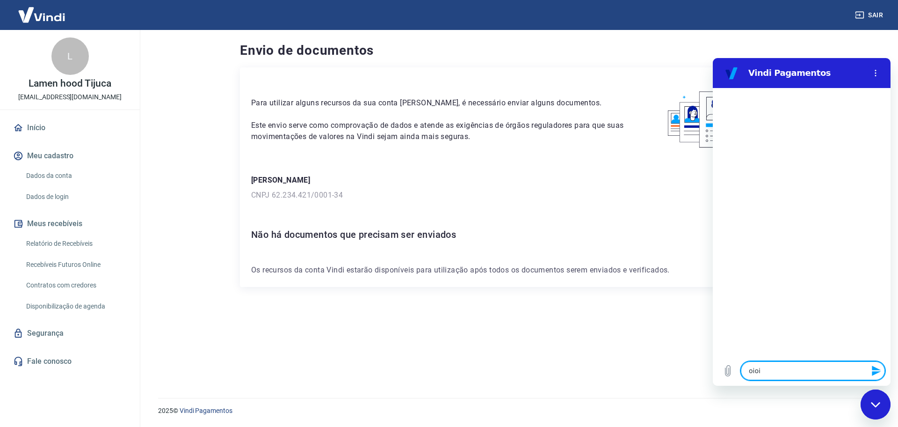
type textarea "oioio"
type textarea "x"
type textarea "oioi"
type textarea "x"
type textarea "oio"
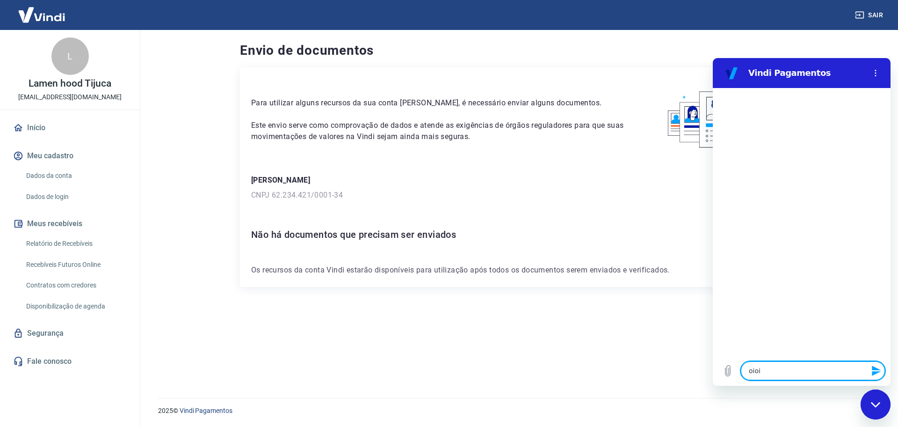
type textarea "x"
type textarea "oi"
type textarea "x"
type textarea "o"
type textarea "x"
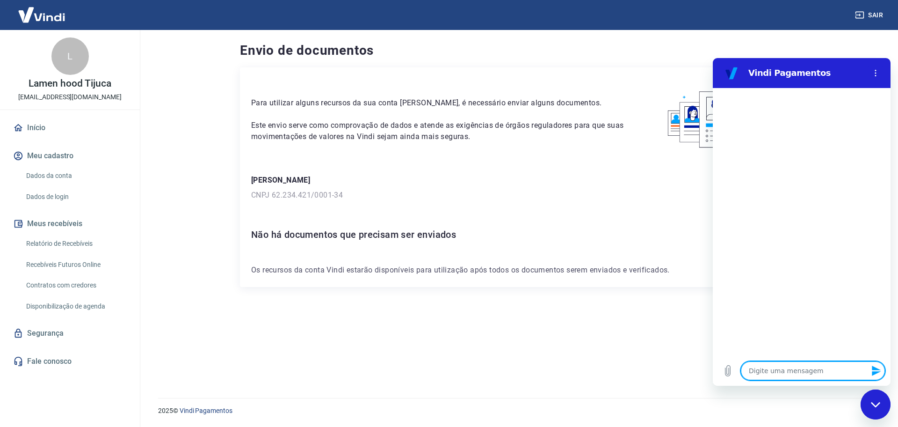
type textarea "x"
type textarea "F"
type textarea "x"
type textarea "Fa"
type textarea "x"
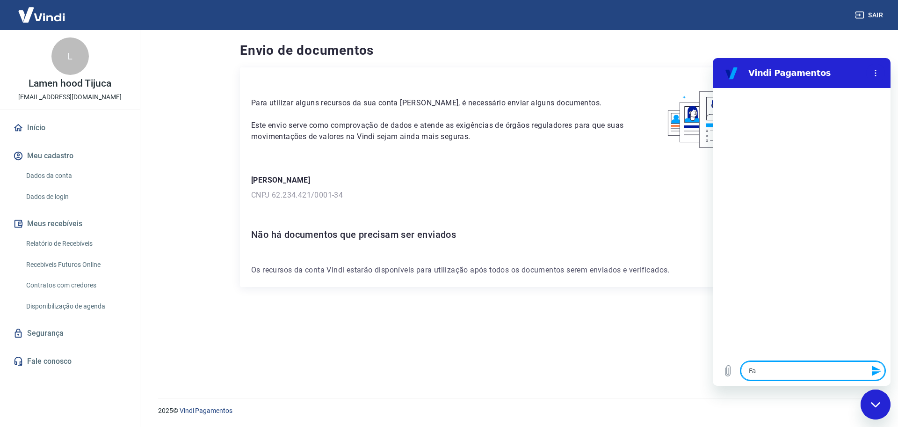
type textarea "Fal"
type textarea "x"
type textarea "Fala"
type textarea "x"
type textarea "Falar"
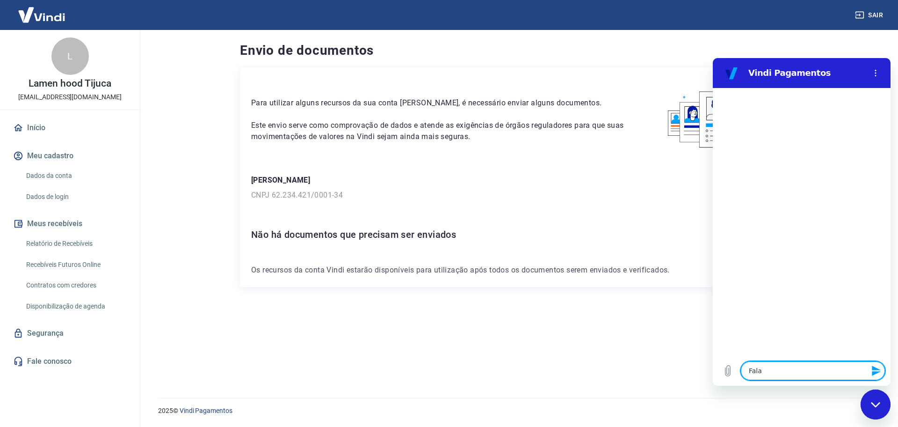
type textarea "x"
type textarea "Falar"
type textarea "x"
type textarea "Falar c"
type textarea "x"
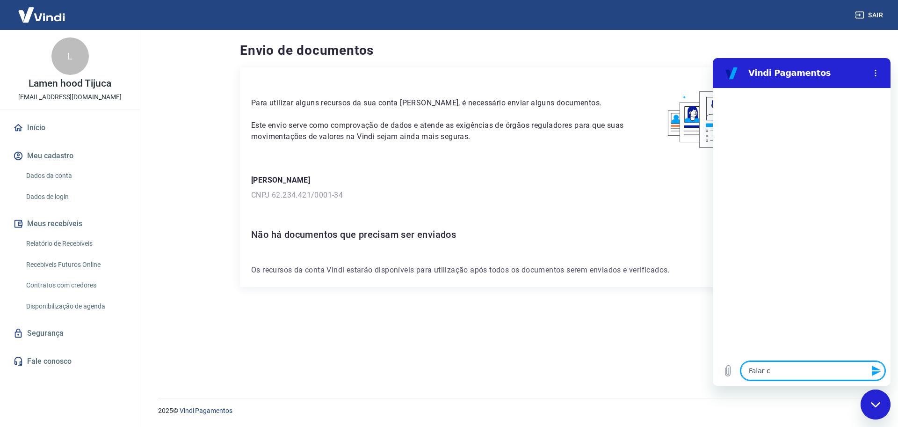
type textarea "Falar co"
type textarea "x"
type textarea "Falar com"
type textarea "x"
type textarea "Falar com"
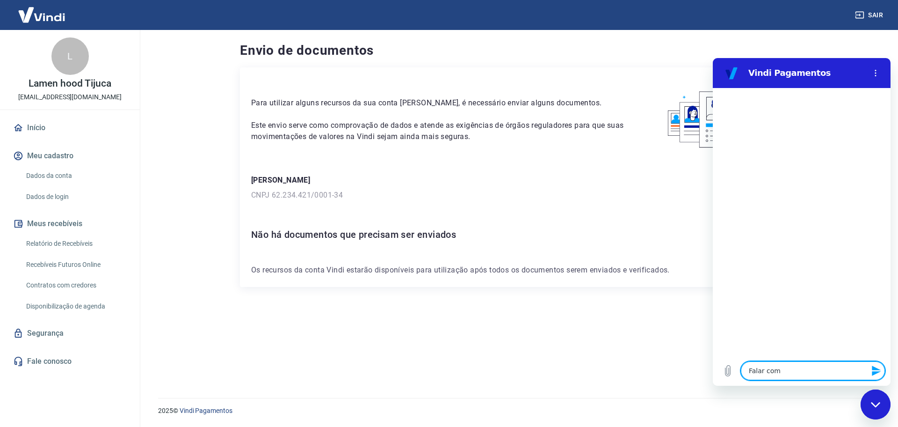
type textarea "x"
type textarea "Falar com S"
type textarea "x"
type textarea "Falar com Su"
type textarea "x"
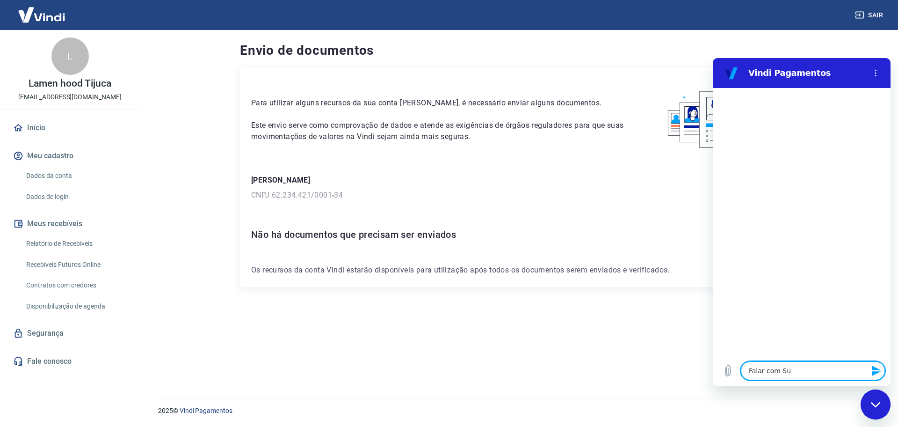
type textarea "Falar com Sup"
type textarea "x"
type textarea "Falar com Supo"
type textarea "x"
type textarea "Falar com Supor"
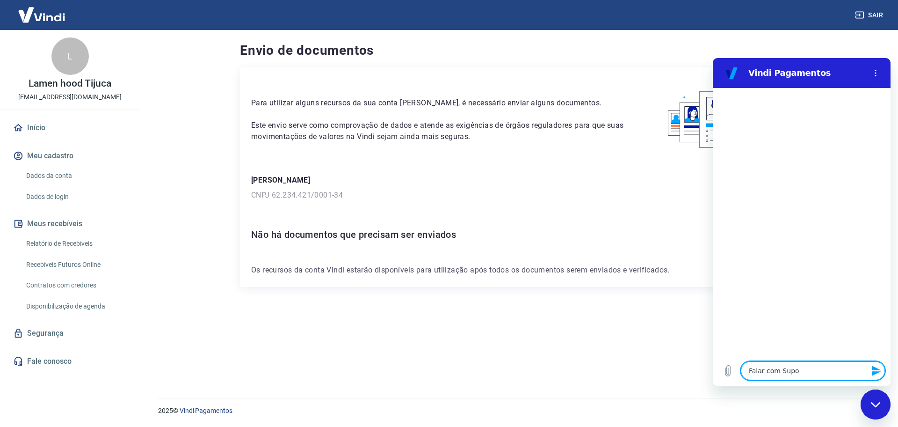
type textarea "x"
type textarea "Falar com Suport"
type textarea "x"
type textarea "Falar com Suporte"
type textarea "x"
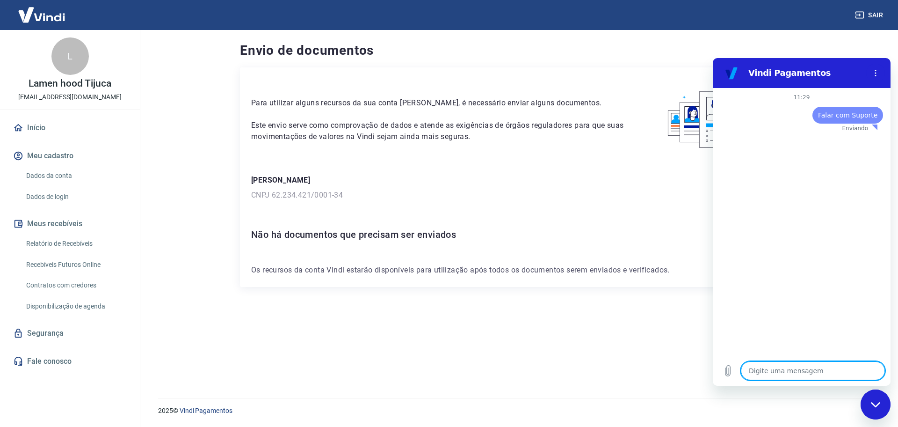
type textarea "x"
paste textarea "Falar com Suporte"
type textarea "Falar com Suporte"
type textarea "x"
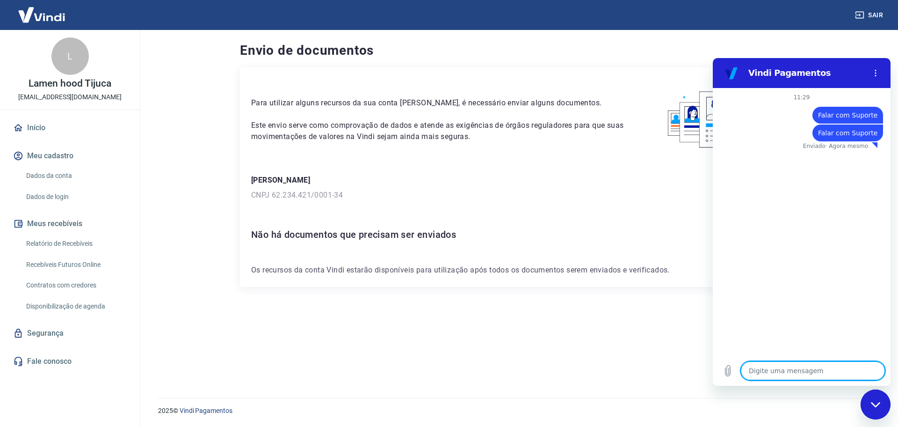
paste textarea "Falar com Suporte"
type textarea "Falar com Suporte"
type textarea "x"
paste textarea "Falar com Suporte"
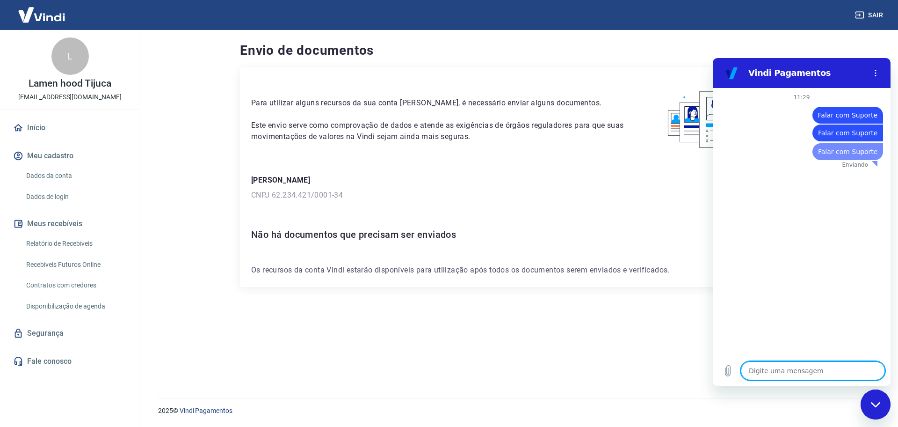
type textarea "Falar com Suporte"
type textarea "x"
paste textarea "Falar com Suporte"
type textarea "Falar com Suporte"
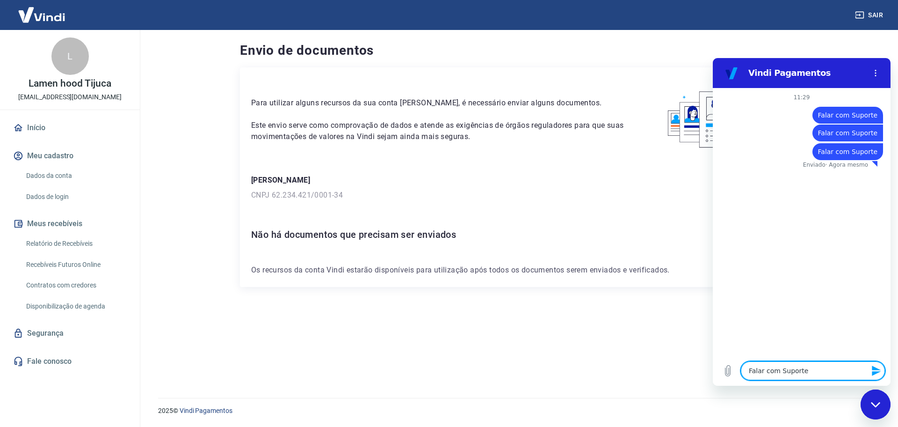
type textarea "x"
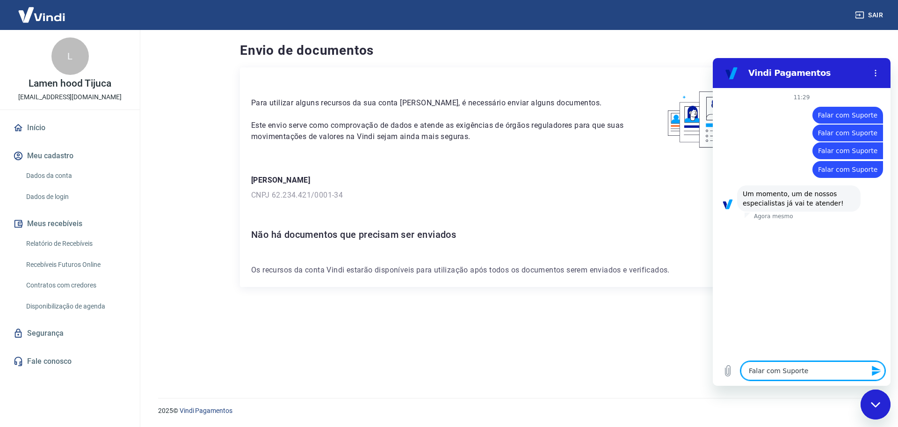
type textarea "x"
paste textarea "Falar com Suporte"
type textarea "Falar com Suporte"
type textarea "x"
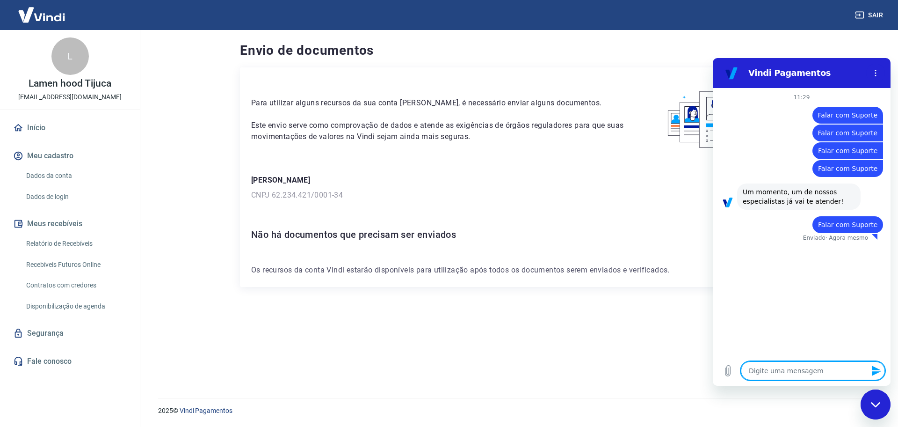
paste textarea "Falar com Suporte"
type textarea "Falar com Suporte"
type textarea "x"
paste textarea "Falar com Suporte"
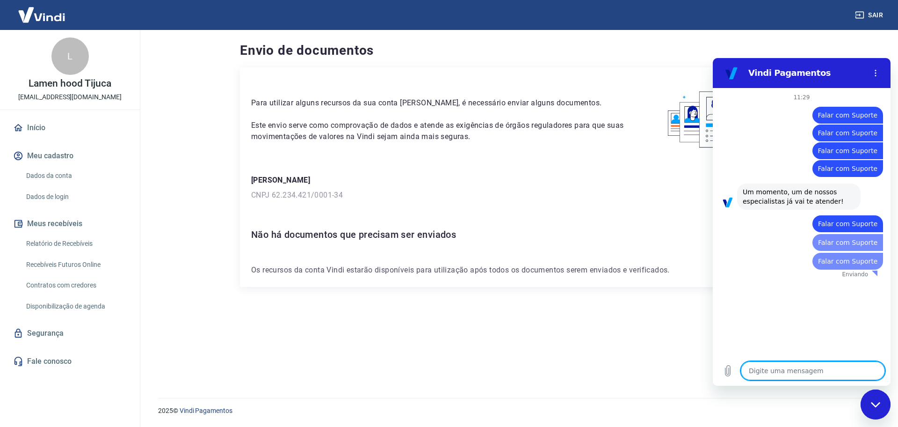
type textarea "Falar com Suporte"
type textarea "x"
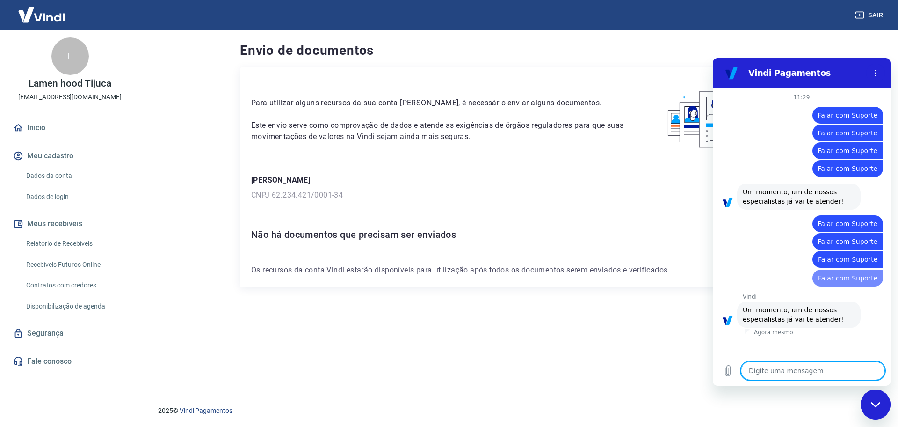
type textarea "x"
type textarea "v"
type textarea "x"
paste textarea "Falar com Suporte"
type textarea "Falar com Suporte"
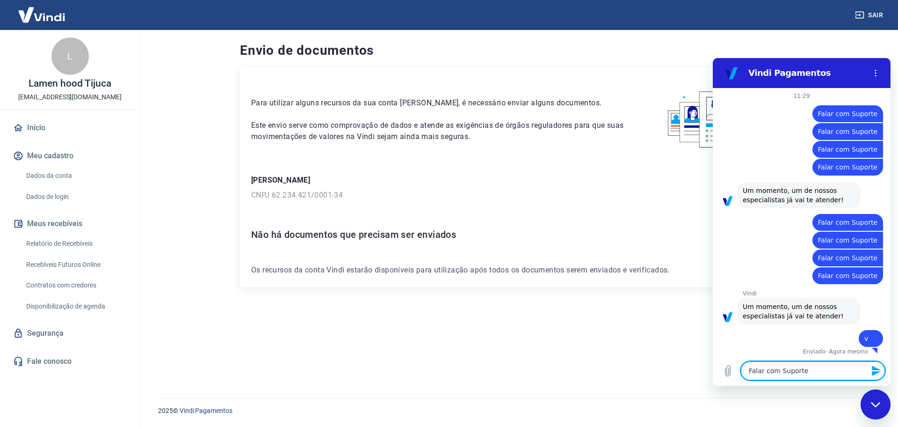
type textarea "x"
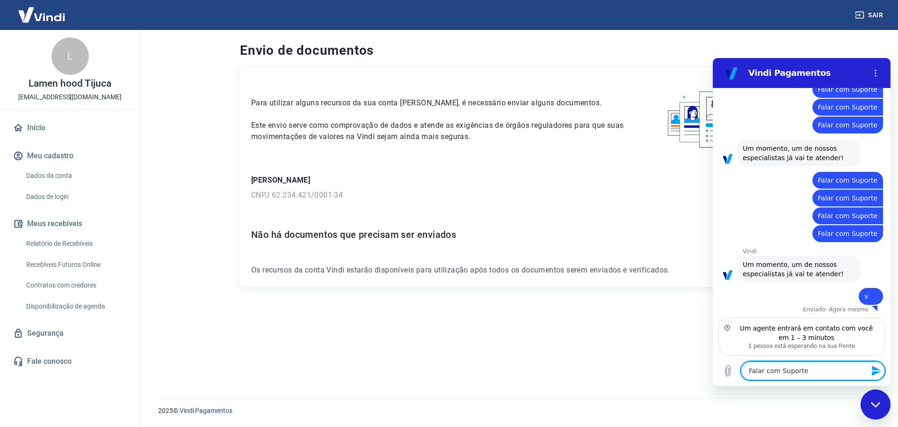
type textarea "Falar com Suporte"
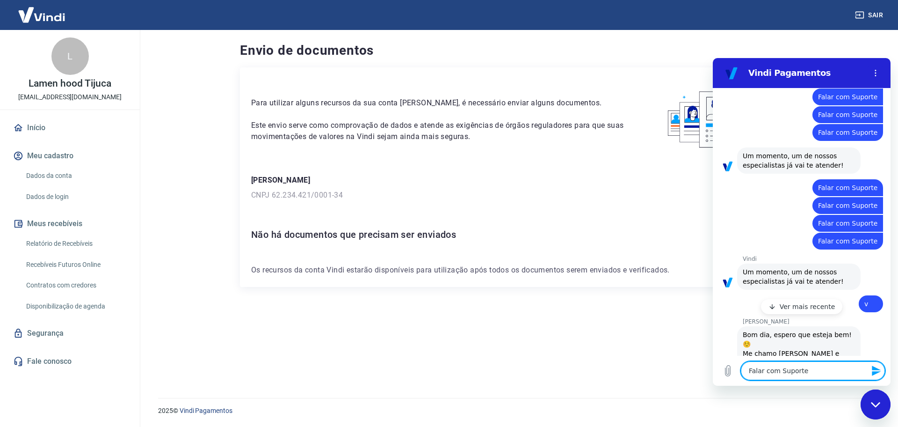
scroll to position [81, 0]
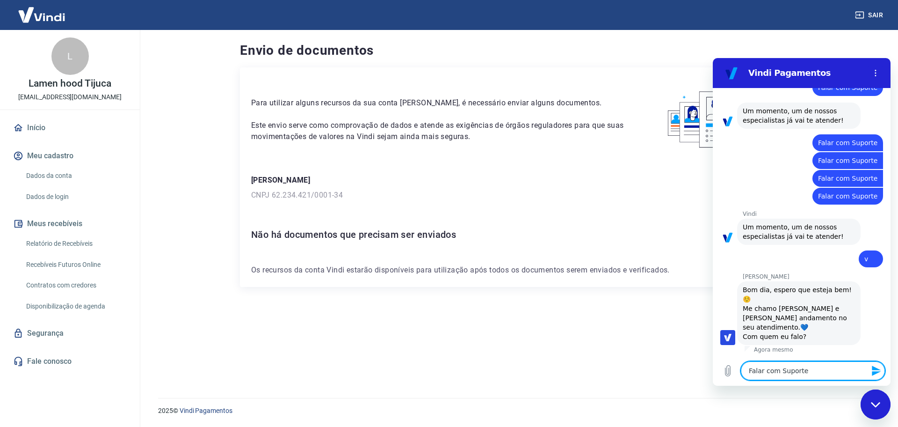
type textarea "x"
click at [686, 354] on div "Para utilizar alguns recursos da sua conta Vindi, é necessário enviar alguns do…" at bounding box center [517, 221] width 554 height 308
click at [801, 367] on textarea "Falar com Suporte" at bounding box center [813, 370] width 144 height 19
type textarea "Falar com SuporteO"
type textarea "x"
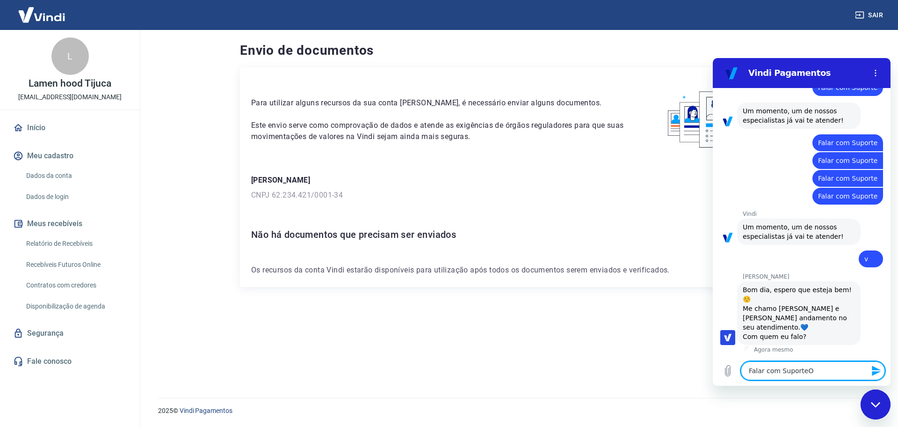
type textarea "Falar com SuporteOi"
type textarea "x"
type textarea "Falar com SuporteOi"
type textarea "x"
type textarea "Falar com SuporteOi"
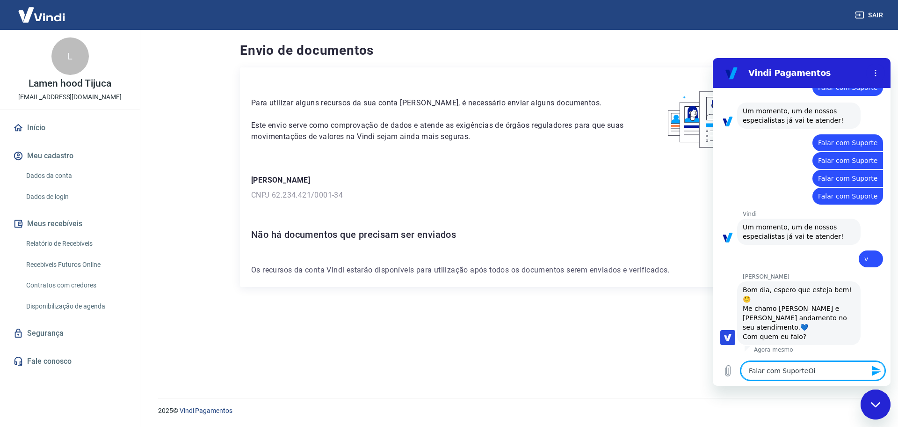
type textarea "x"
type textarea "Falar com SuporteO"
type textarea "x"
type textarea "Falar com Suporte"
type textarea "x"
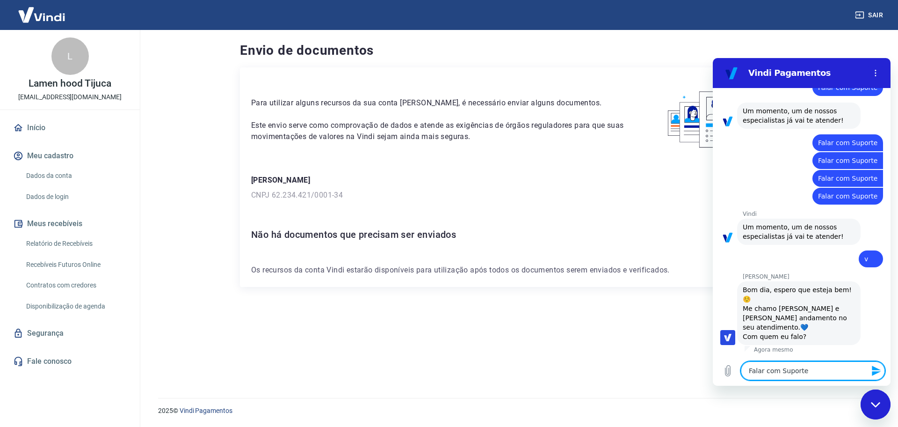
type textarea "Falar com Suport"
type textarea "x"
type textarea "Falar com Supor"
type textarea "x"
type textarea "Falar com Supo"
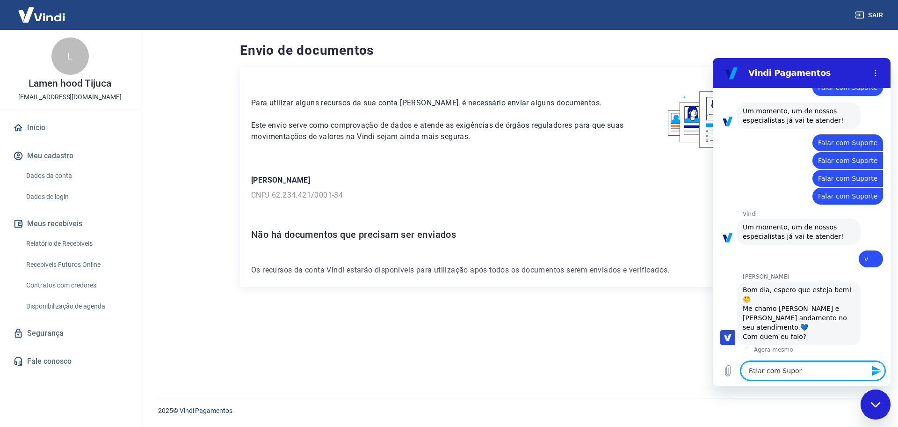
type textarea "x"
type textarea "Falar com Sup"
type textarea "x"
type textarea "Falar com Su"
type textarea "x"
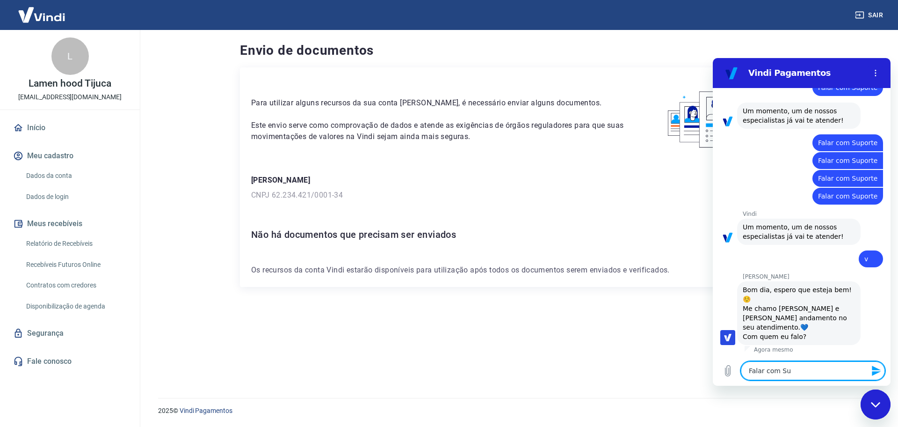
type textarea "Falar com S"
type textarea "x"
type textarea "Falar com"
type textarea "x"
type textarea "Falar com"
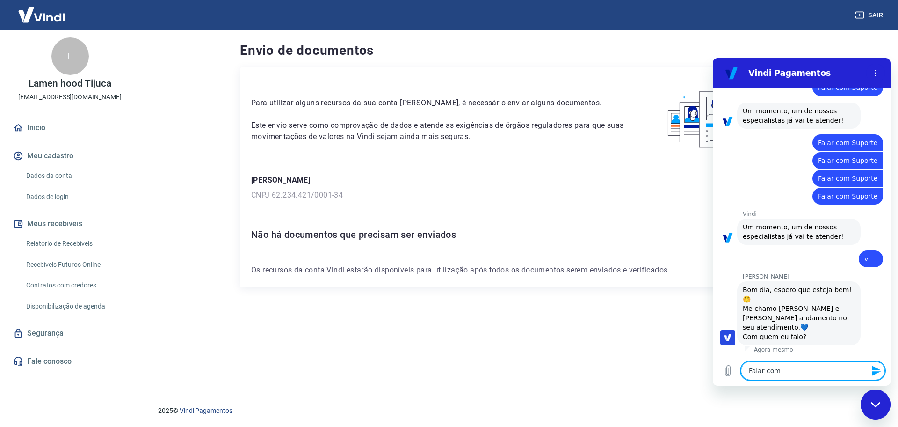
type textarea "x"
type textarea "Falar co"
type textarea "x"
type textarea "Falar c"
type textarea "x"
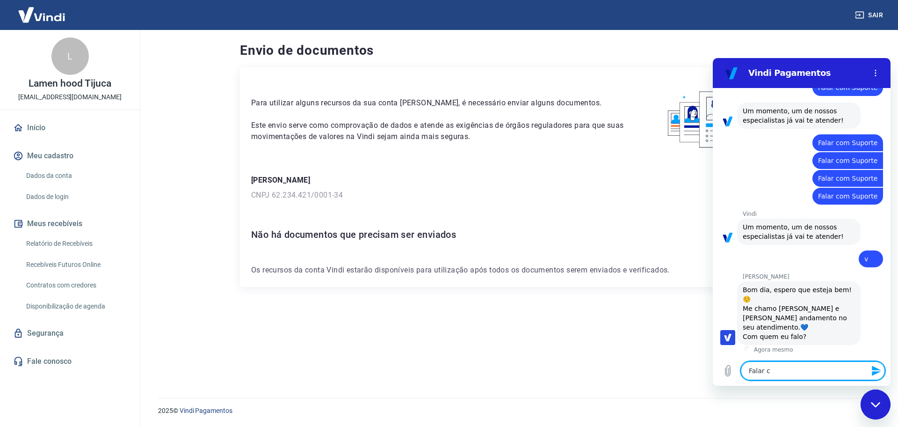
type textarea "Falar"
type textarea "x"
type textarea "Falar"
type textarea "x"
type textarea "Fala"
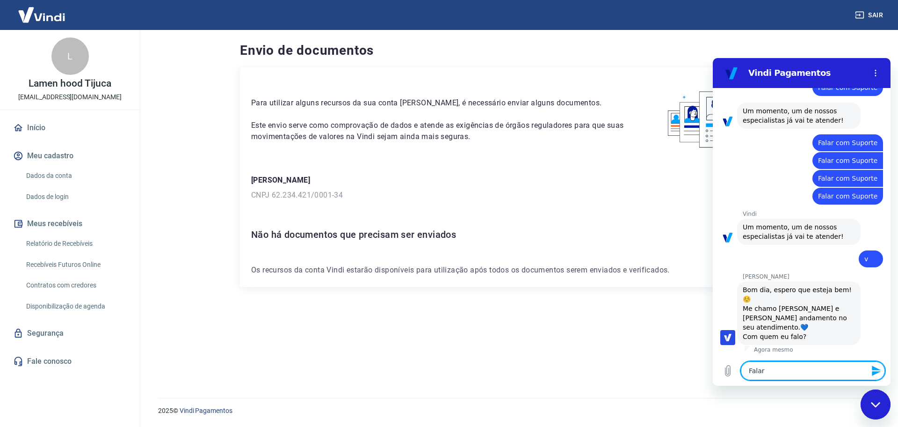
type textarea "x"
type textarea "Fal"
type textarea "x"
type textarea "Fa"
type textarea "x"
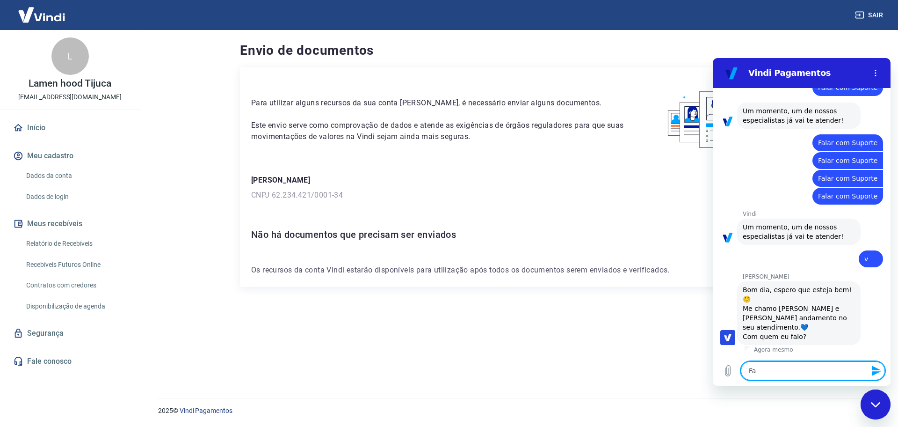
type textarea "F"
type textarea "x"
type textarea "O"
type textarea "x"
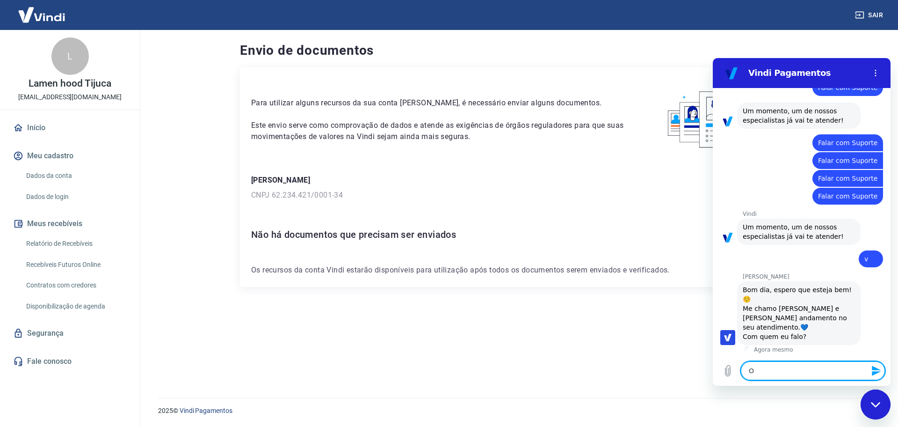
type textarea "Oi"
type textarea "x"
type textarea "Oi"
type textarea "x"
type textarea "Oi g"
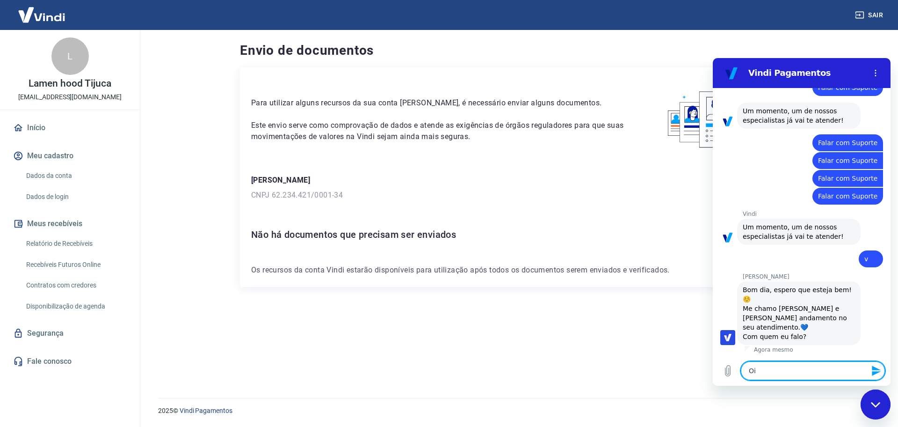
type textarea "x"
type textarea "Oi ga"
type textarea "x"
type textarea "Oi gab"
type textarea "x"
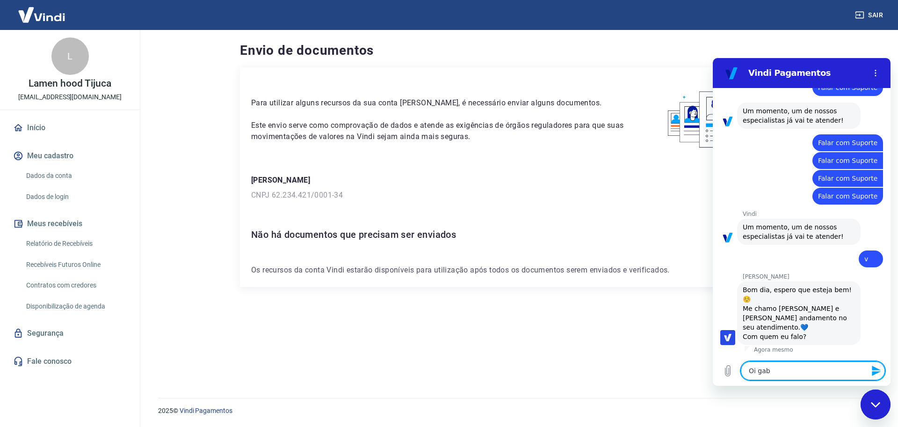
type textarea "Oi gabr"
type textarea "x"
type textarea "Oi gabri"
type textarea "x"
type textarea "Oi gabrie"
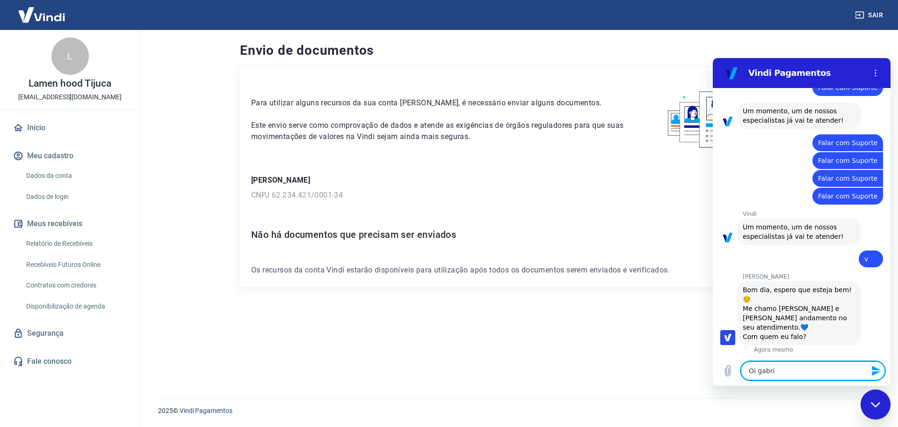
type textarea "x"
type textarea "Oi gabriel"
type textarea "x"
type textarea "Oi gabriell"
type textarea "x"
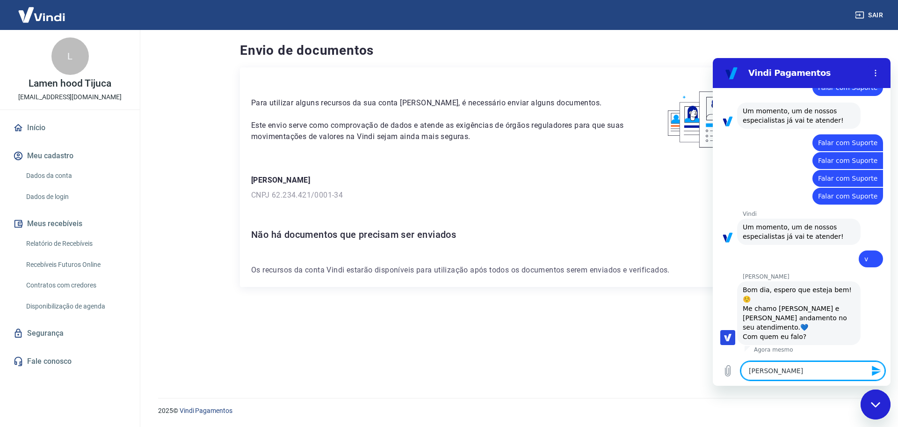
type textarea "Oi gabrielle"
type textarea "x"
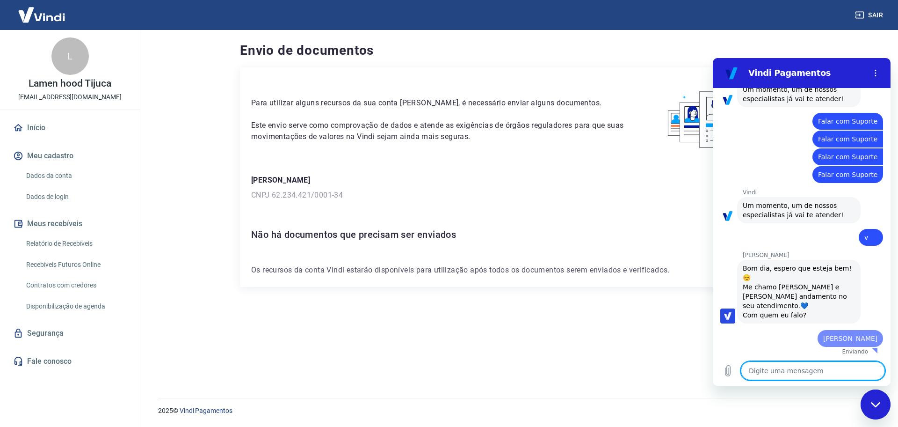
type textarea "x"
type textarea "E"
type textarea "x"
type textarea "Es"
type textarea "x"
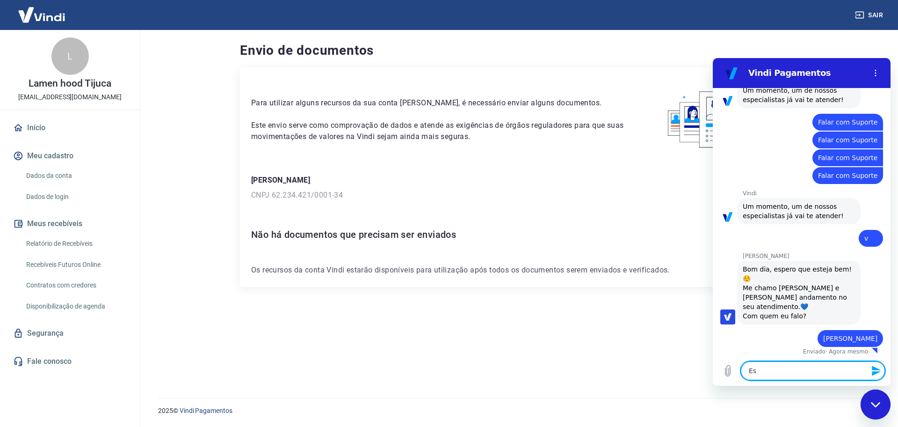
scroll to position [103, 0]
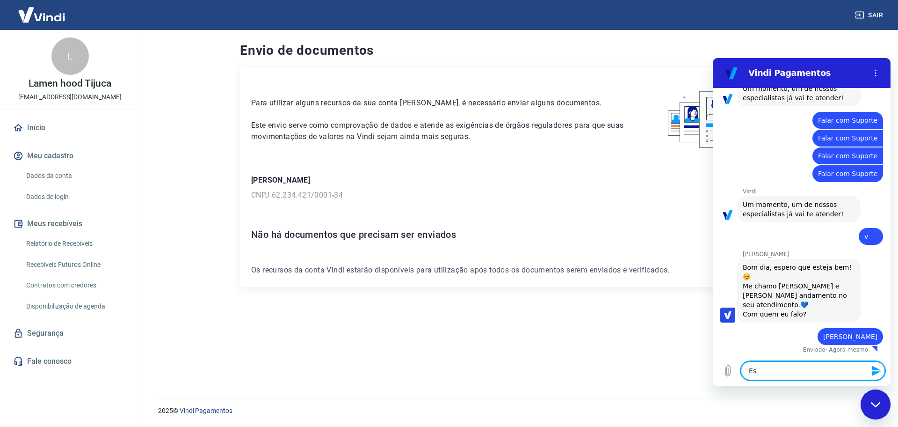
type textarea "Est"
type textarea "x"
type textarea "Esta"
type textarea "x"
type textarea "Estav"
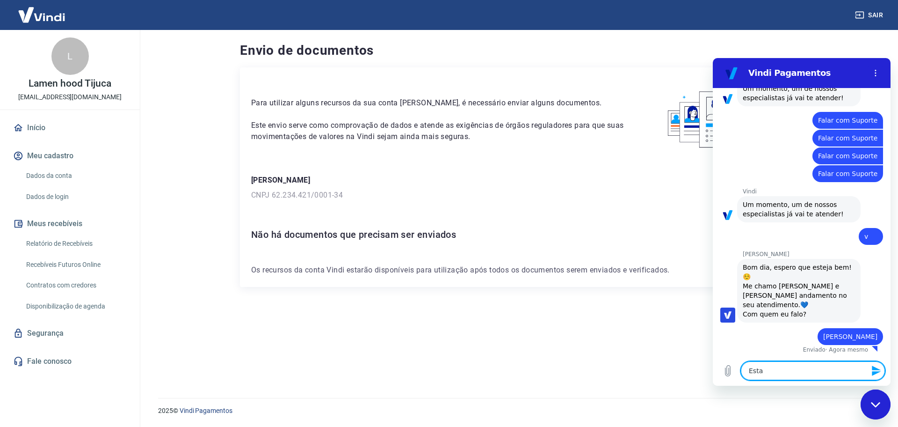
type textarea "x"
type textarea "Estava"
type textarea "x"
type textarea "Estava"
type textarea "x"
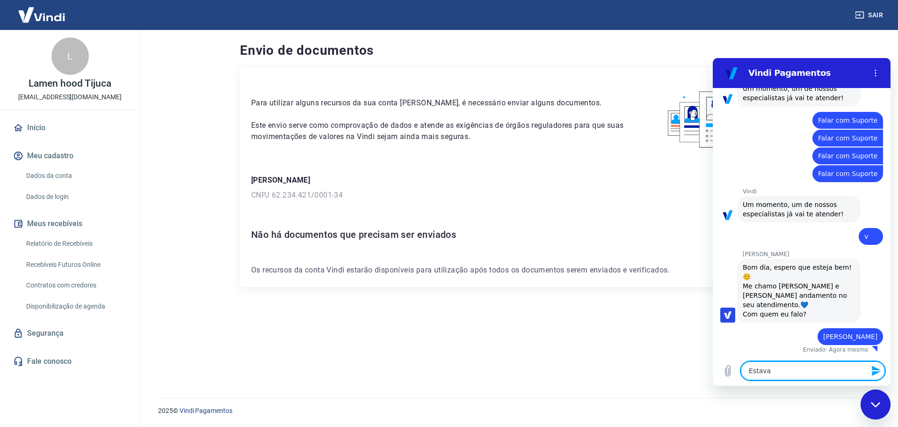
type textarea "Estava f"
type textarea "x"
type textarea "Estava fa"
type textarea "x"
type textarea "Estava fal"
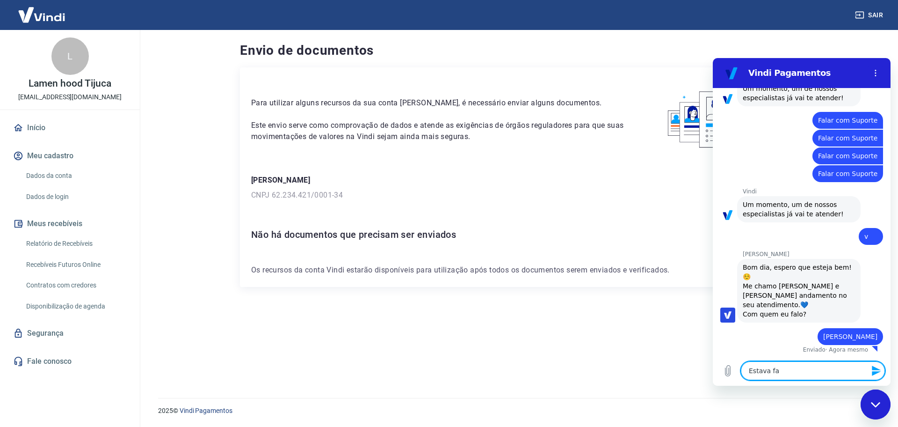
type textarea "x"
type textarea "Estava fala"
type textarea "x"
type textarea "Estava falan"
type textarea "x"
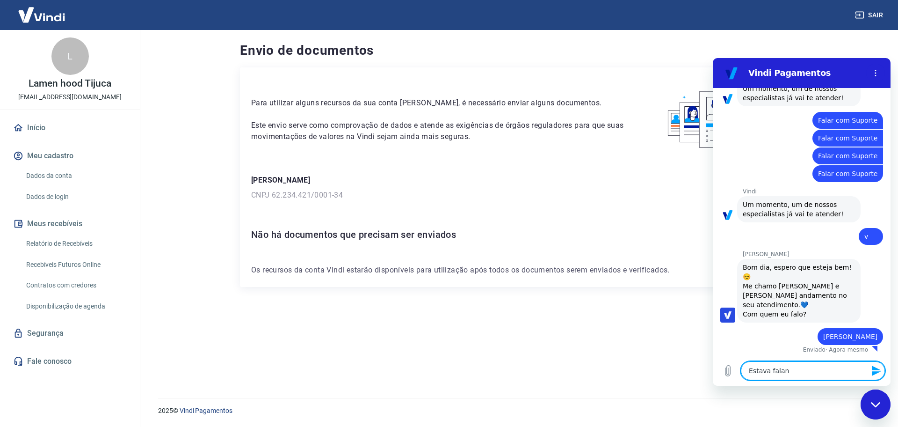
type textarea "Estava faland"
type textarea "x"
type textarea "Estava falando"
type textarea "x"
type textarea "Estava falando"
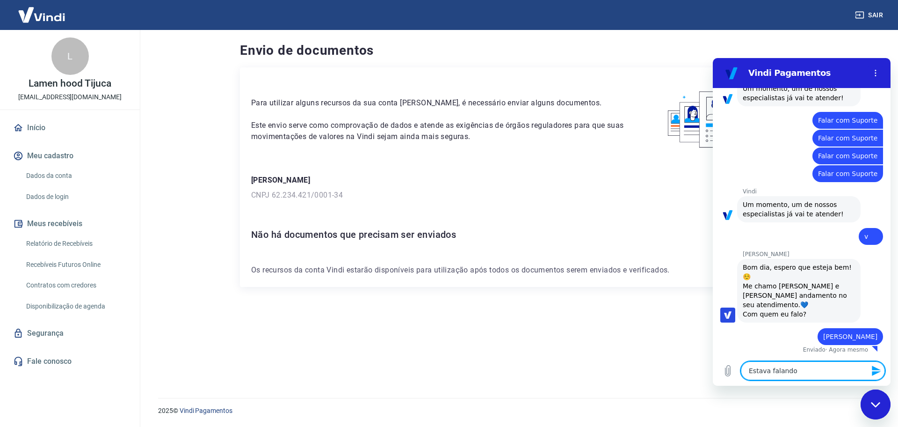
type textarea "x"
type textarea "Estava falando m"
type textarea "x"
type textarea "Estava falando ma"
type textarea "x"
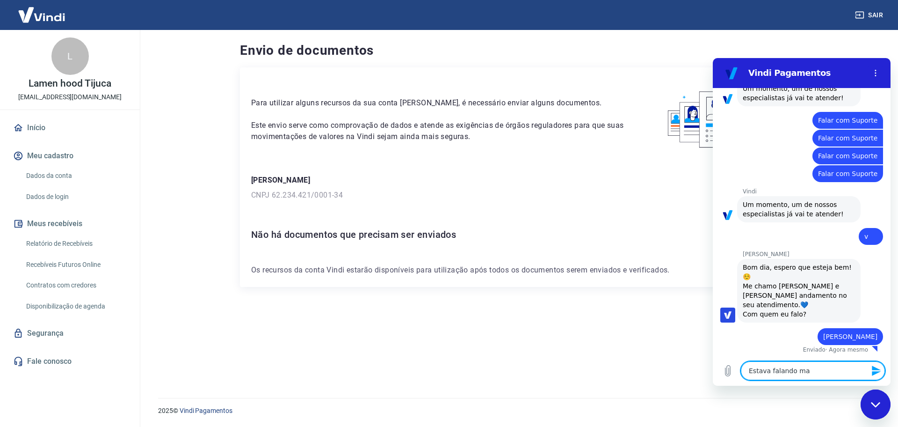
type textarea "Estava falando mai"
type textarea "x"
type textarea "Estava falando mais"
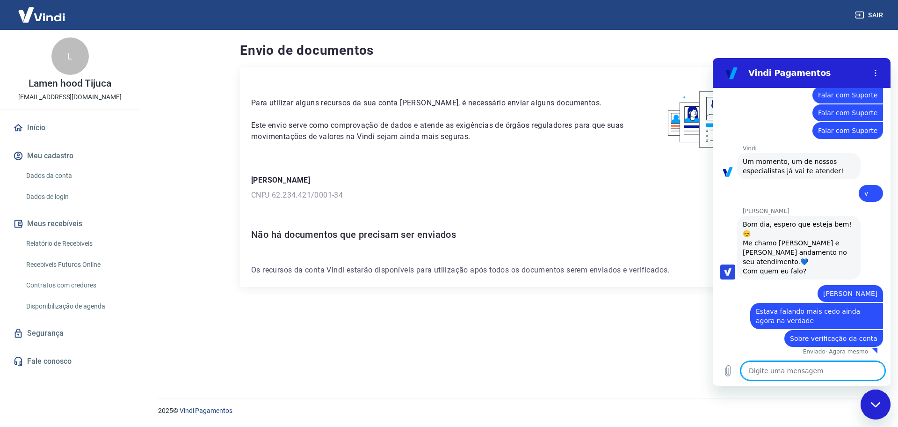
scroll to position [148, 0]
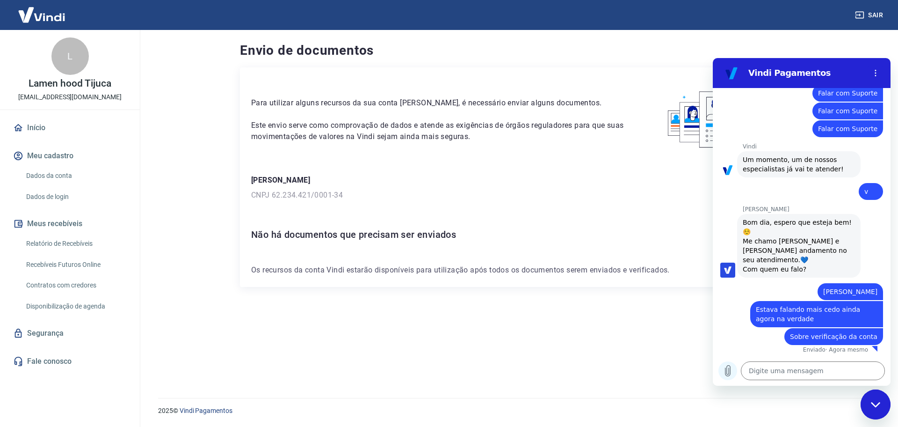
click at [729, 370] on icon "Carregar arquivo" at bounding box center [728, 370] width 5 height 11
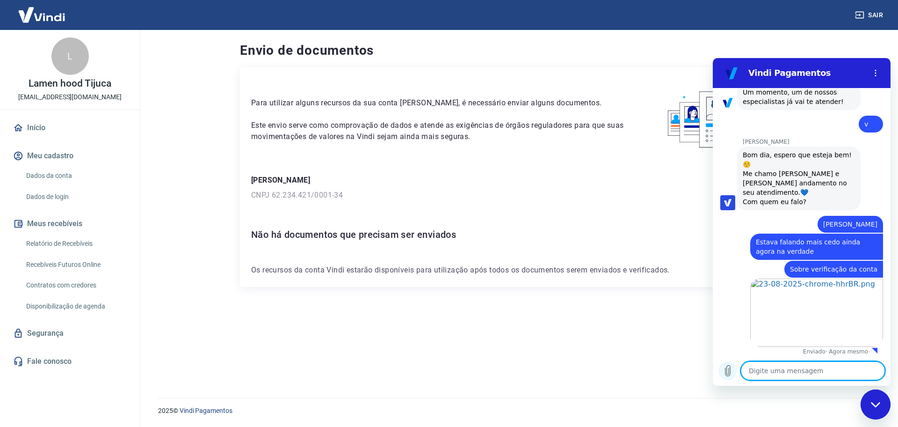
scroll to position [218, 0]
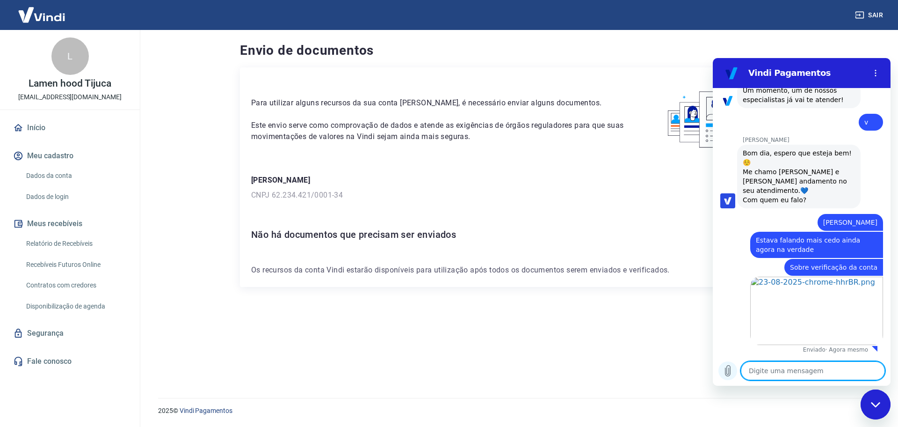
click at [723, 371] on icon "Carregar arquivo" at bounding box center [727, 370] width 11 height 11
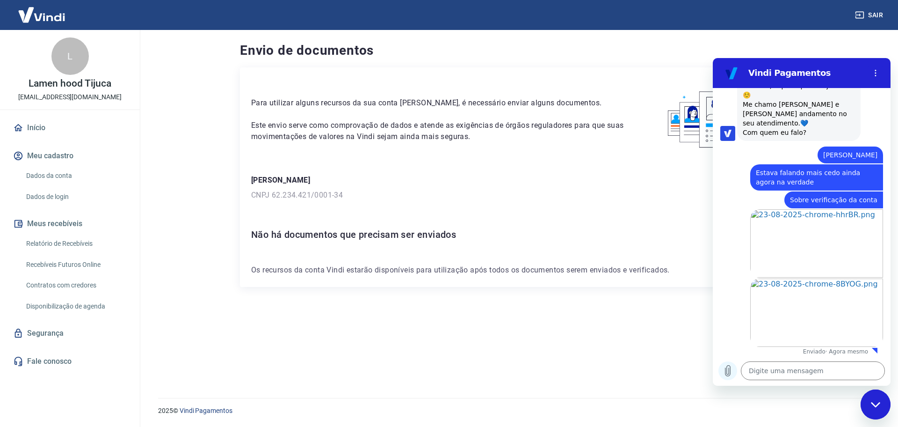
click at [728, 375] on icon "Carregar arquivo" at bounding box center [727, 370] width 11 height 11
click at [773, 370] on textarea at bounding box center [813, 370] width 144 height 19
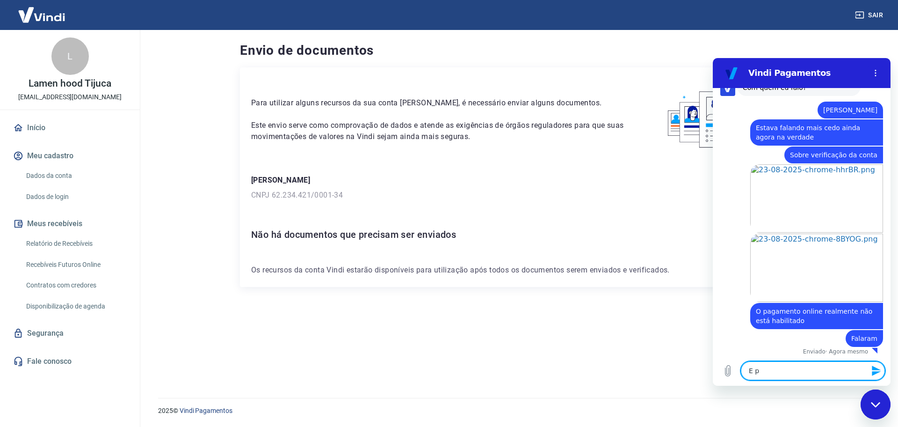
scroll to position [332, 0]
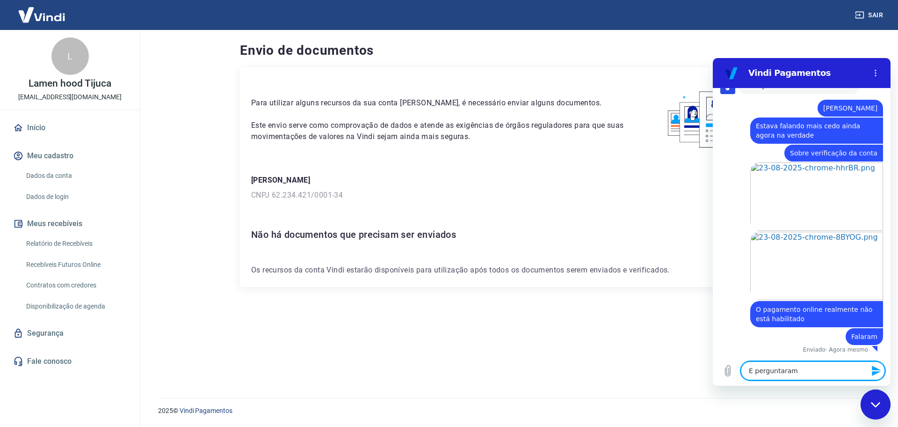
paste textarea "Você pode perguntar pra eles, se como lá já está verificado se podemos zerar a …"
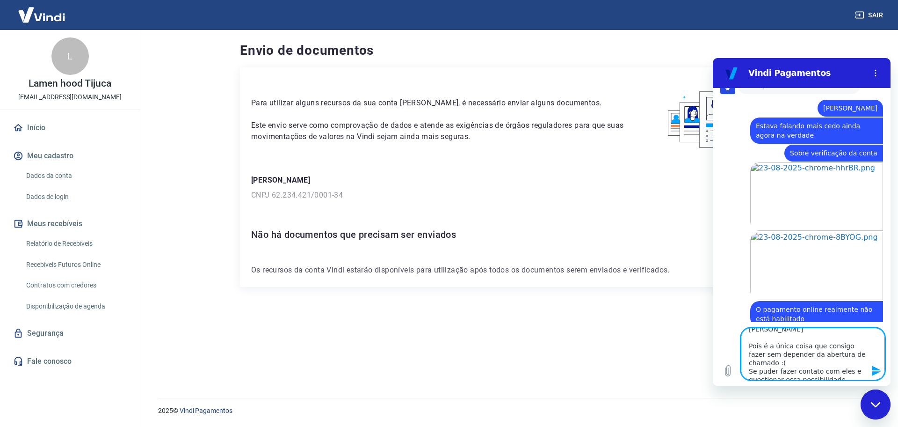
scroll to position [67, 0]
click at [880, 370] on icon "Enviar mensagem" at bounding box center [876, 370] width 9 height 10
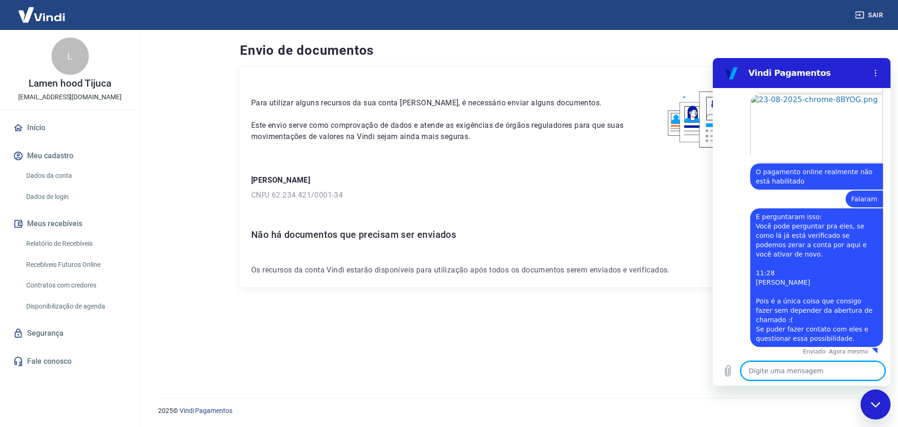
scroll to position [471, 0]
click at [804, 368] on textarea at bounding box center [813, 370] width 144 height 19
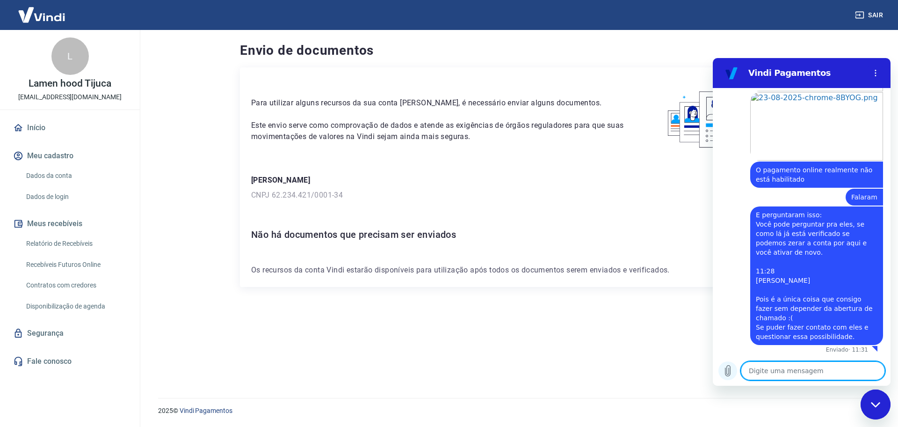
click at [730, 373] on icon "Carregar arquivo" at bounding box center [728, 370] width 5 height 11
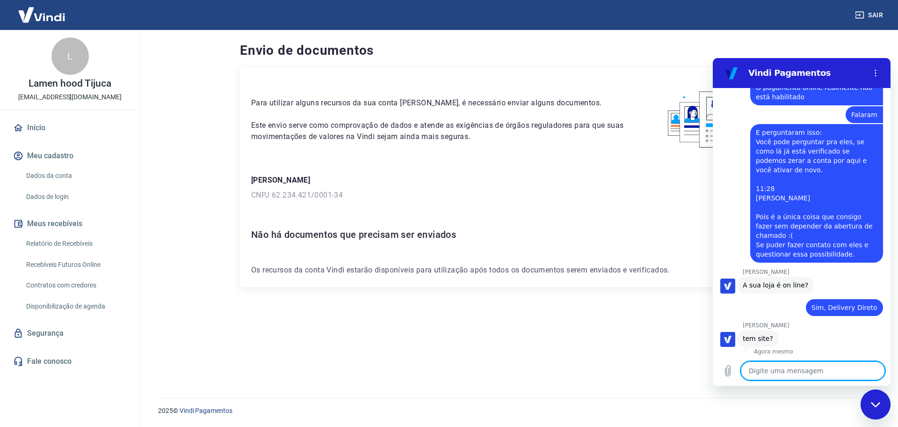
scroll to position [555, 0]
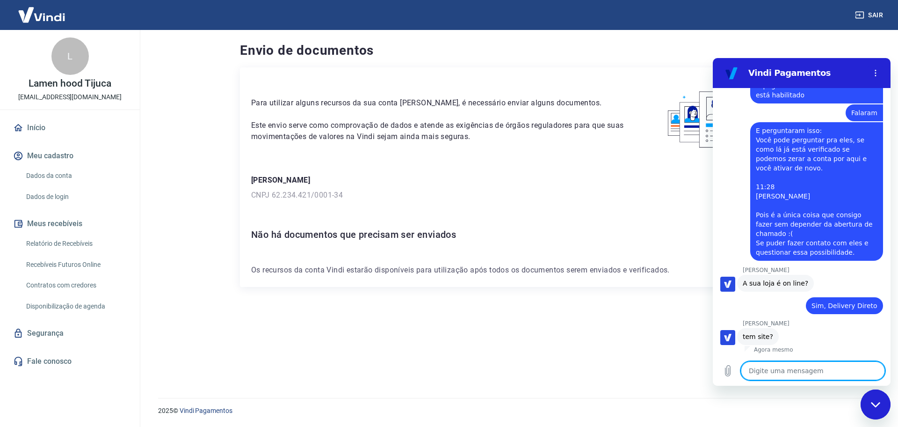
paste textarea "https://lamenhood.com.br/lamenhood/lamenhoodtijuca?dd=from-brand&dd=menu"
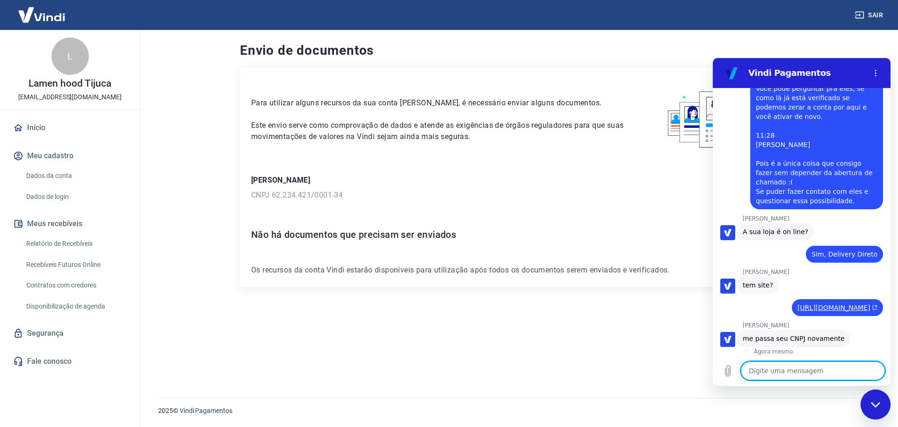
scroll to position [627, 0]
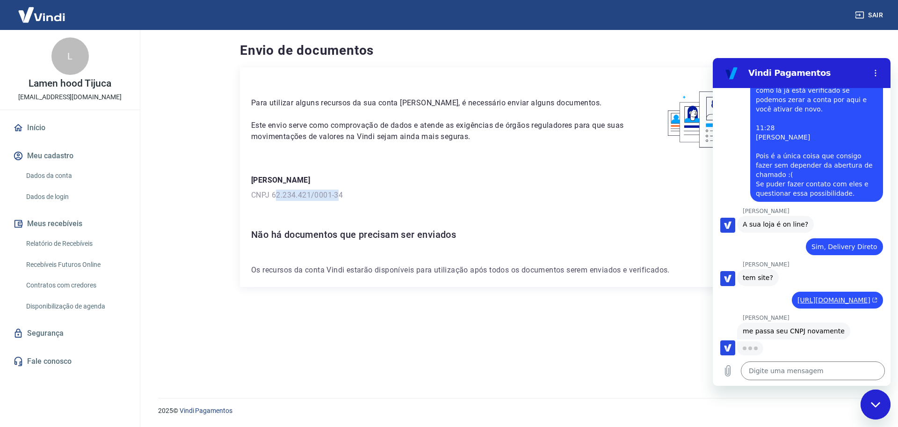
drag, startPoint x: 341, startPoint y: 191, endPoint x: 272, endPoint y: 194, distance: 69.3
click at [275, 195] on p "CNPJ 62.234.421/0001-34" at bounding box center [517, 194] width 532 height 11
click at [273, 193] on p "CNPJ 62.234.421/0001-34" at bounding box center [517, 194] width 532 height 11
drag, startPoint x: 273, startPoint y: 193, endPoint x: 364, endPoint y: 192, distance: 91.2
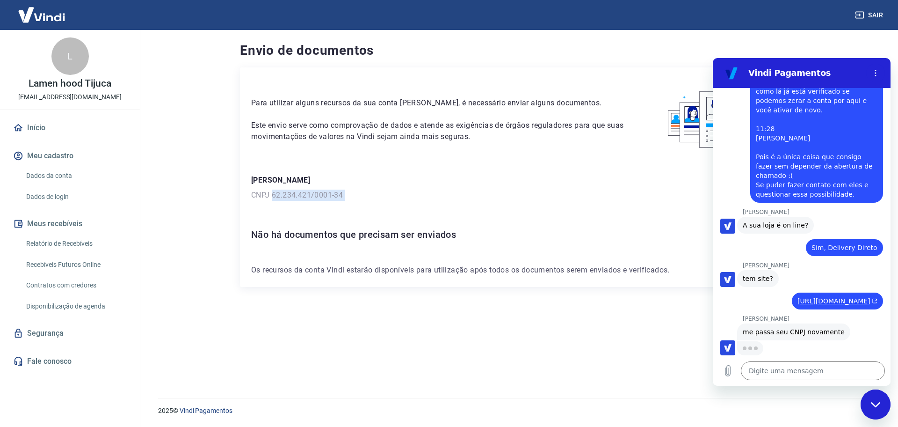
click at [364, 192] on p "CNPJ 62.234.421/0001-34" at bounding box center [517, 194] width 532 height 11
copy p "62.234.421/0001-34"
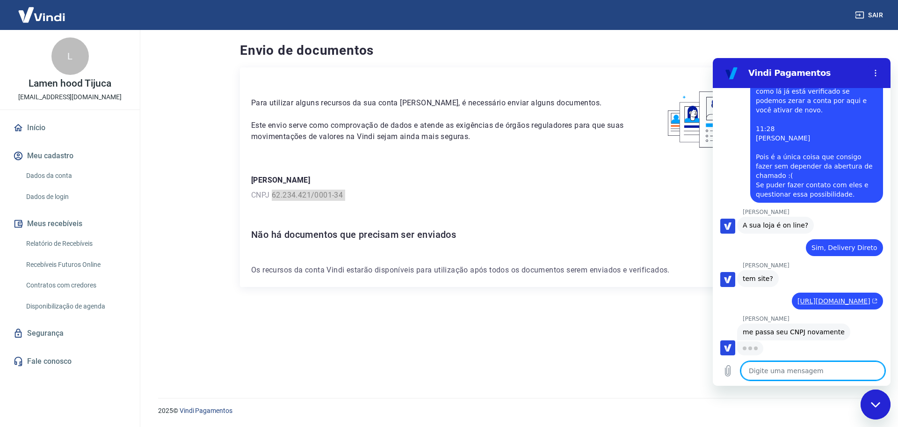
click at [770, 369] on textarea at bounding box center [813, 370] width 144 height 19
paste textarea "62.234.421/0001-34"
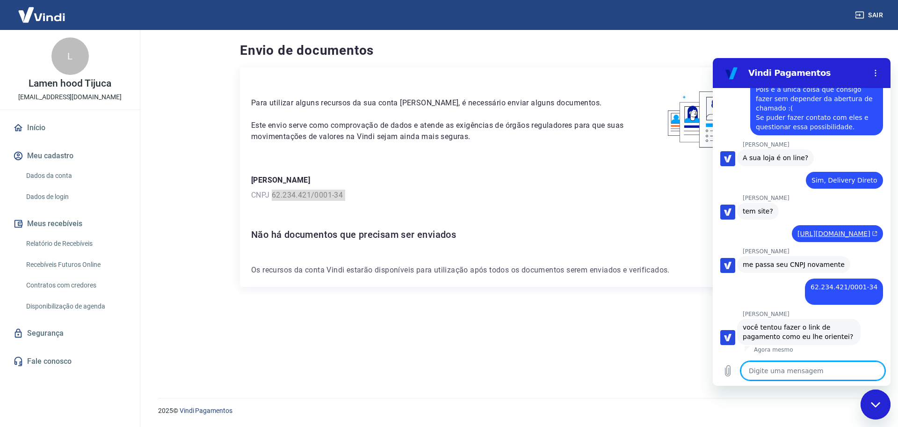
scroll to position [699, 0]
click at [775, 373] on textarea at bounding box center [813, 370] width 144 height 19
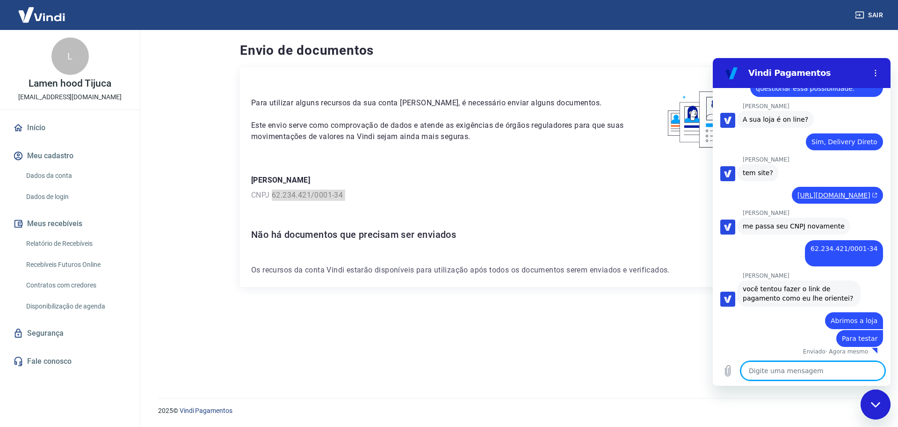
scroll to position [740, 0]
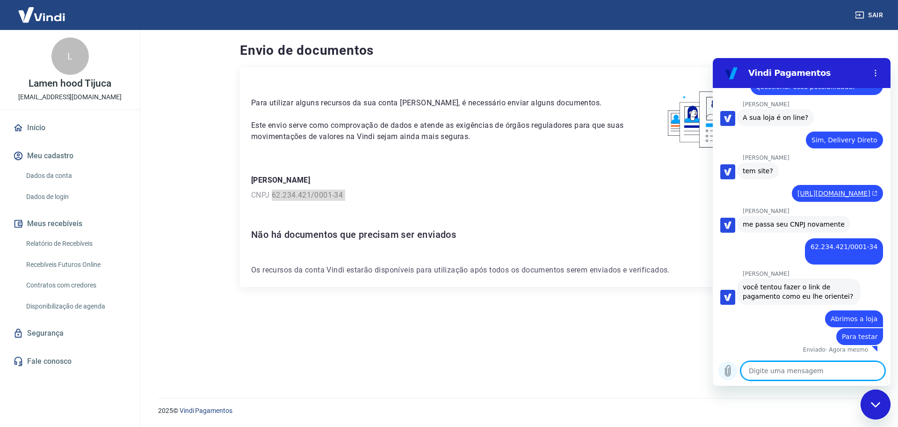
click at [728, 375] on icon "Carregar arquivo" at bounding box center [727, 370] width 11 height 11
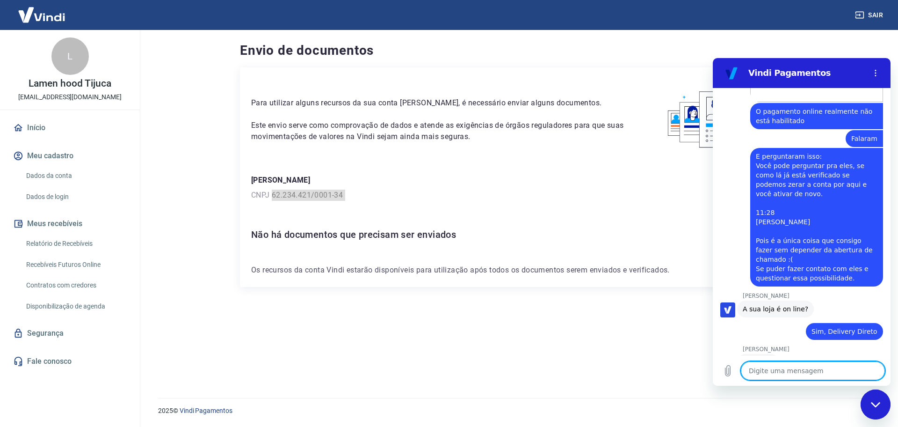
scroll to position [539, 0]
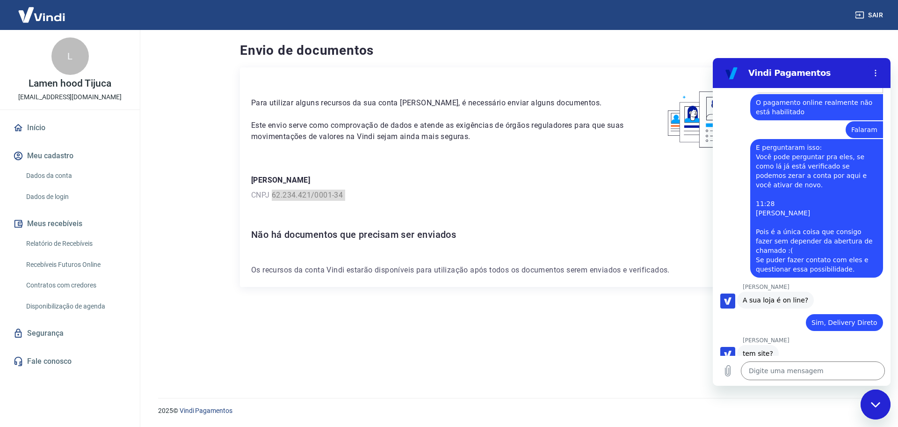
drag, startPoint x: 757, startPoint y: 145, endPoint x: 859, endPoint y: 281, distance: 169.7
click at [859, 281] on div "11:29 diz: Falar com Suporte Enviado · 11:29 diz: Falar com Suporte Enviado · 1…" at bounding box center [802, 222] width 178 height 268
click at [853, 248] on div "diz: E perguntaram isso: Você pode perguntar pra eles, se como lá já está verif…" at bounding box center [816, 208] width 133 height 138
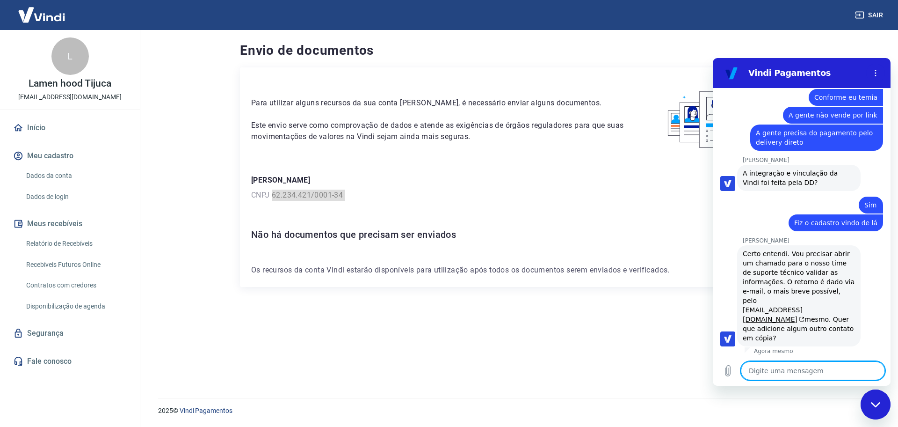
scroll to position [1066, 0]
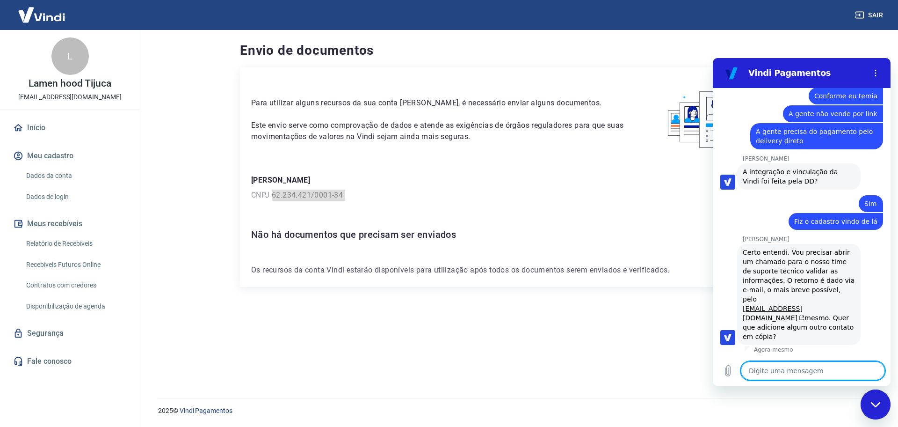
click at [788, 366] on textarea at bounding box center [813, 370] width 144 height 19
drag, startPoint x: 794, startPoint y: 330, endPoint x: 1417, endPoint y: 328, distance: 622.7
click html "Vindi Pagamentos 11:29 diz: Falar com Suporte Enviado · 11:29 diz: Falar com Su…"
click at [825, 334] on div "Certo entendi. Vou precisar abrir um chamado para o nosso time de suporte técni…" at bounding box center [799, 295] width 112 height 94
click at [816, 335] on div "Certo entendi. Vou precisar abrir um chamado para o nosso time de suporte técni…" at bounding box center [799, 295] width 112 height 94
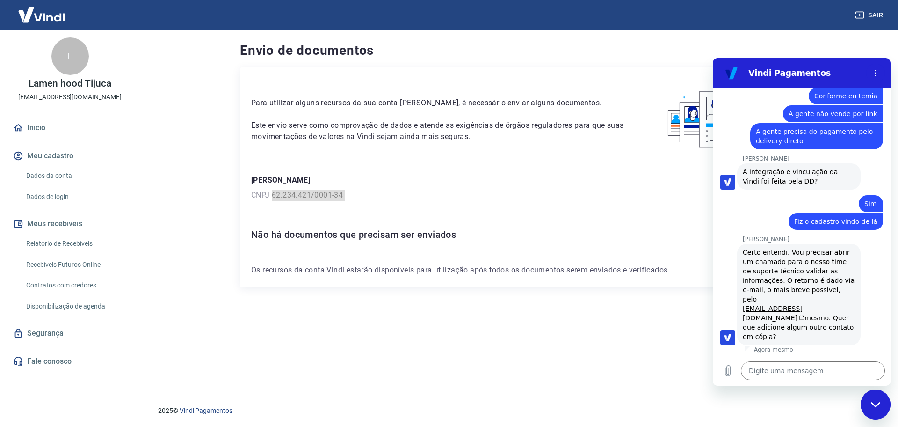
drag, startPoint x: 819, startPoint y: 339, endPoint x: 742, endPoint y: 256, distance: 113.6
click at [742, 256] on div "Gabrielle Jeronymo Gabrielle Jeronymo diz: Certo entendi. Vou precisar abrir um…" at bounding box center [806, 294] width 170 height 118
copy div "Gabrielle Jeronymo Gabrielle Jeronymo diz: Certo entendi. Vou precisar abrir um…"
click at [723, 373] on icon "Carregar arquivo" at bounding box center [727, 370] width 11 height 11
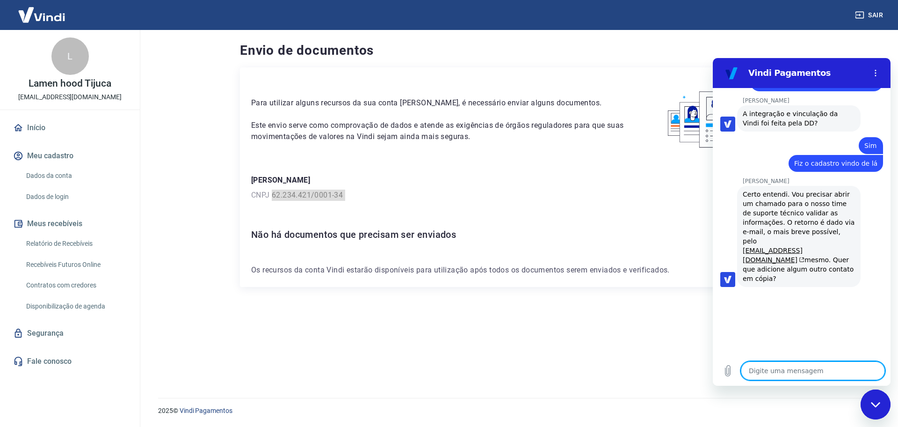
scroll to position [1124, 0]
click at [766, 370] on textarea at bounding box center [813, 370] width 144 height 19
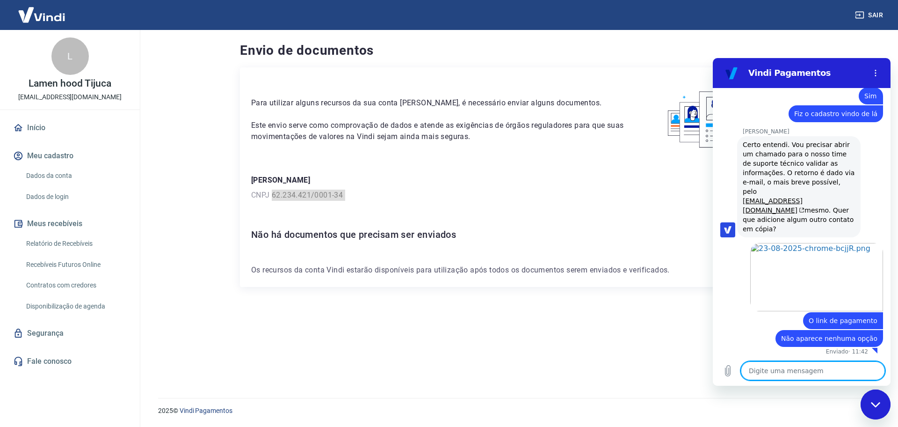
scroll to position [1176, 0]
click at [783, 368] on textarea at bounding box center [813, 370] width 144 height 19
paste textarea "contato@deliverydireto.com.br"
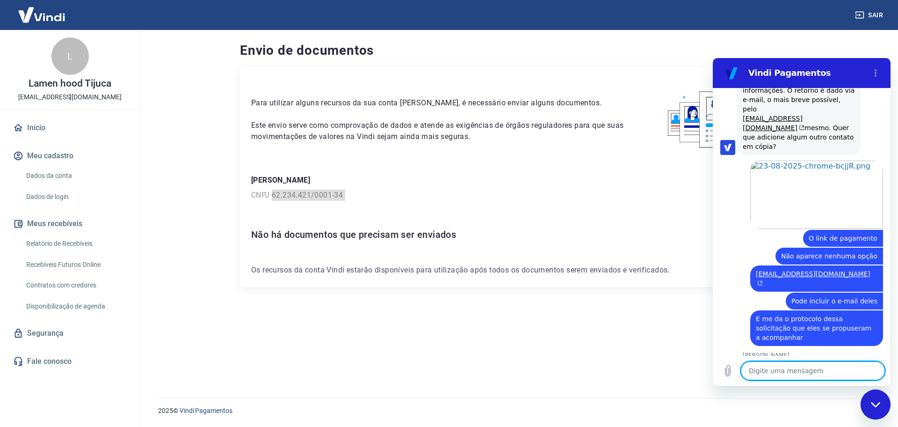
scroll to position [1288, 0]
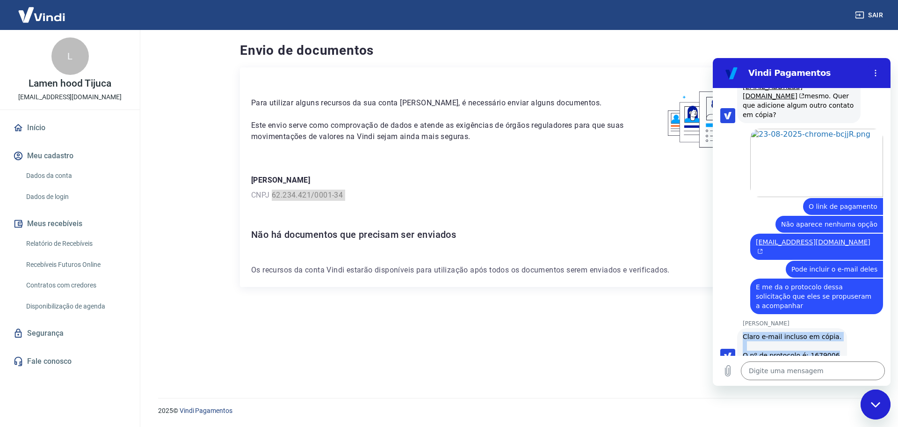
drag, startPoint x: 829, startPoint y: 336, endPoint x: 743, endPoint y: 313, distance: 89.3
click at [743, 328] on div "Gabrielle Jeronymo diz: Claro e-mail incluso em cópia. O nº de protocolo é: 167…" at bounding box center [792, 346] width 110 height 36
copy div "Claro e-mail incluso em cópia. O nº de protocolo é: 1679006"
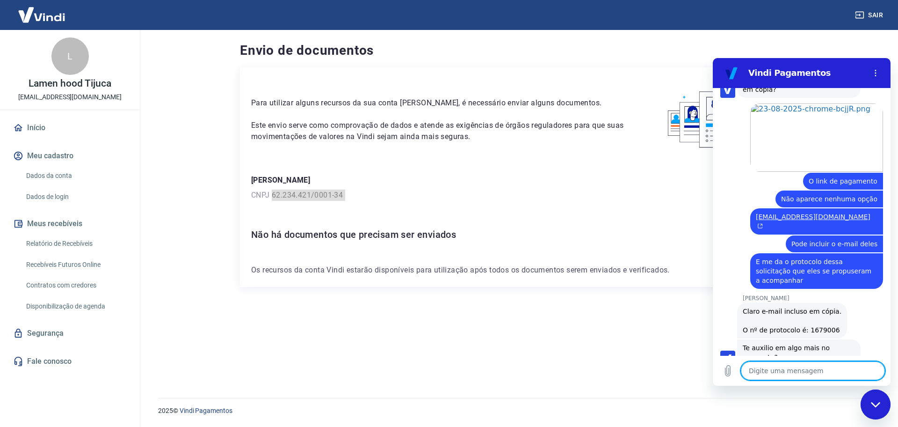
scroll to position [1315, 0]
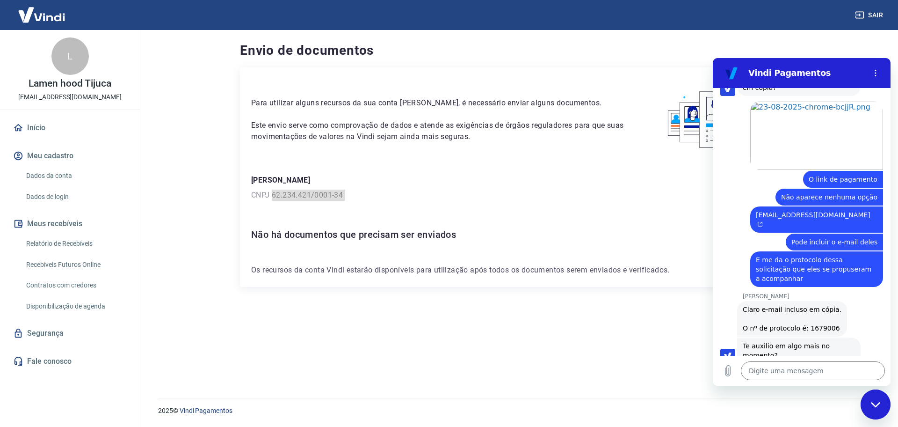
drag, startPoint x: 820, startPoint y: 337, endPoint x: 805, endPoint y: 336, distance: 15.0
click at [805, 337] on div "Gabrielle Jeronymo diz: Te auxilio em algo mais no momento?" at bounding box center [799, 350] width 124 height 26
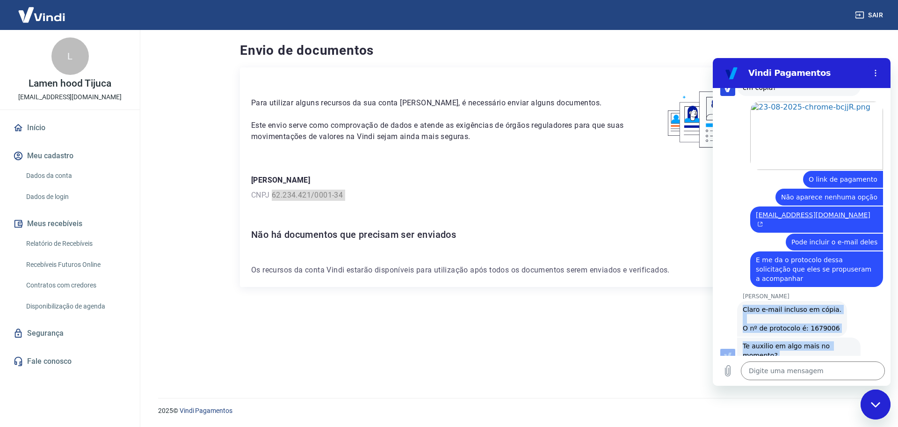
drag, startPoint x: 777, startPoint y: 341, endPoint x: 718, endPoint y: 277, distance: 86.4
click at [718, 277] on div "11:29 diz: Falar com Suporte Enviado · 11:29 diz: Falar com Suporte Enviado · 1…" at bounding box center [802, 222] width 178 height 268
click at [799, 340] on div "Gabrielle Jeronymo diz: Te auxilio em algo mais no momento?" at bounding box center [799, 350] width 124 height 26
drag, startPoint x: 801, startPoint y: 351, endPoint x: 735, endPoint y: 271, distance: 103.8
click at [735, 271] on div "11:29 diz: Falar com Suporte Enviado · 11:29 diz: Falar com Suporte Enviado · 1…" at bounding box center [802, 222] width 178 height 268
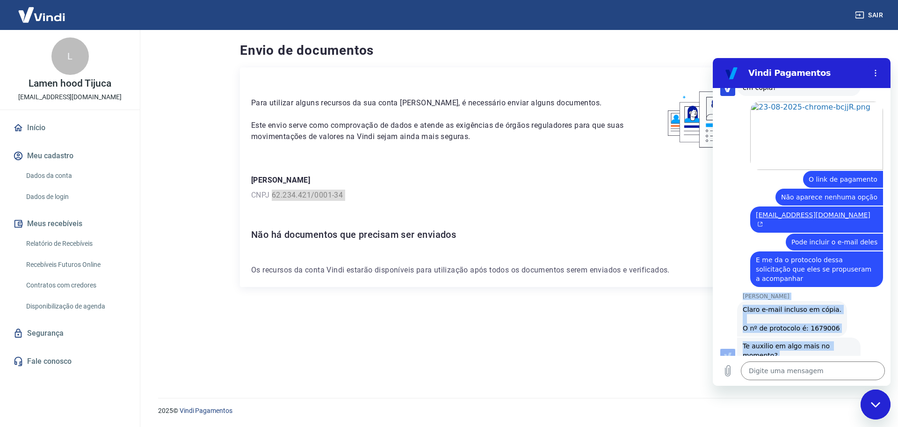
copy div "Gabrielle Jeronymo Gabrielle Jeronymo diz: Claro e-mail incluso em cópia. O nº …"
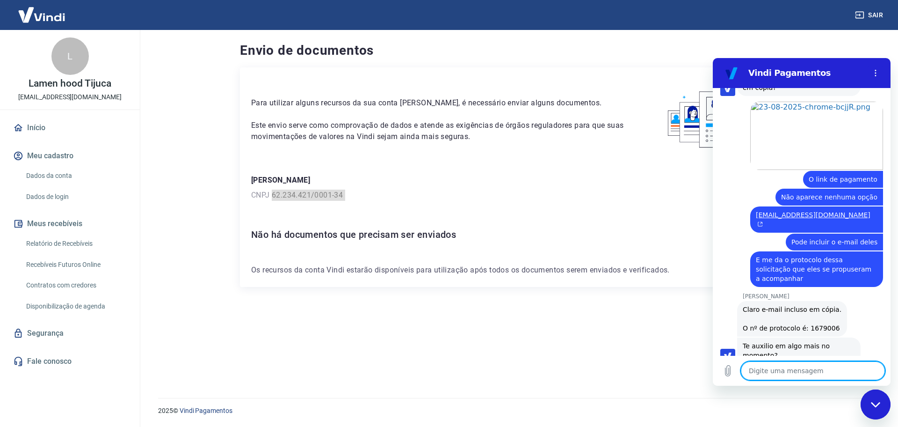
click at [815, 367] on textarea at bounding box center [813, 370] width 144 height 19
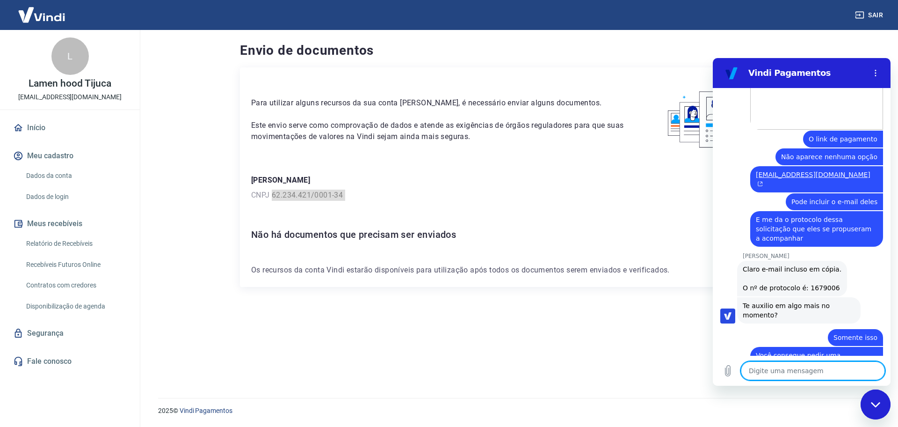
scroll to position [1396, 0]
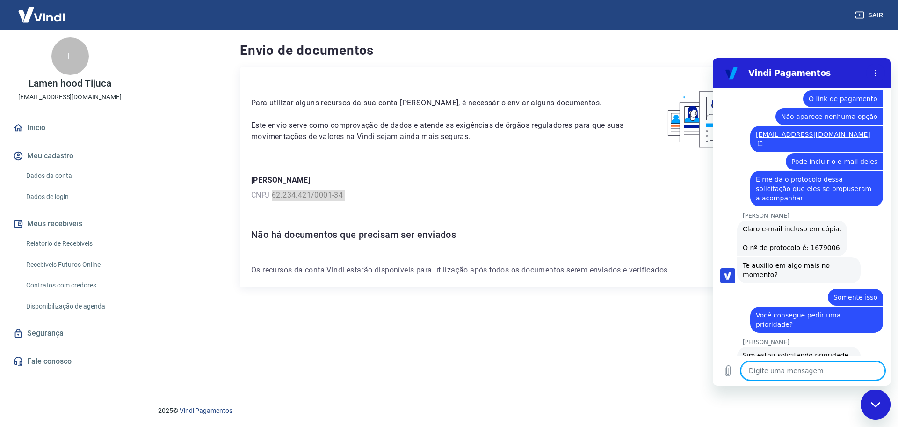
click at [830, 372] on textarea at bounding box center [813, 370] width 144 height 19
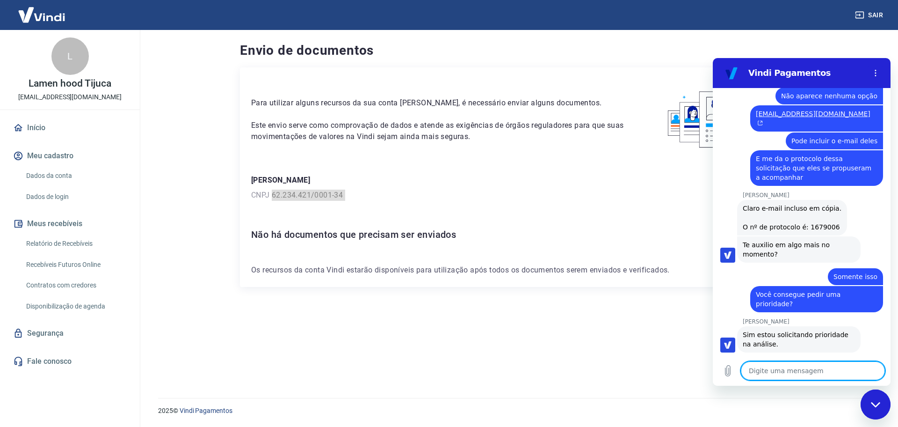
scroll to position [1418, 0]
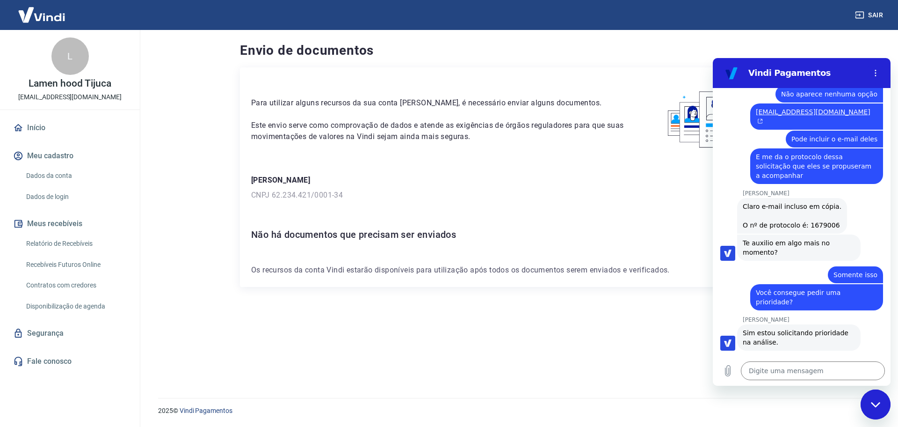
click at [504, 339] on div "Para utilizar alguns recursos da sua conta Vindi, é necessário enviar alguns do…" at bounding box center [517, 221] width 554 height 308
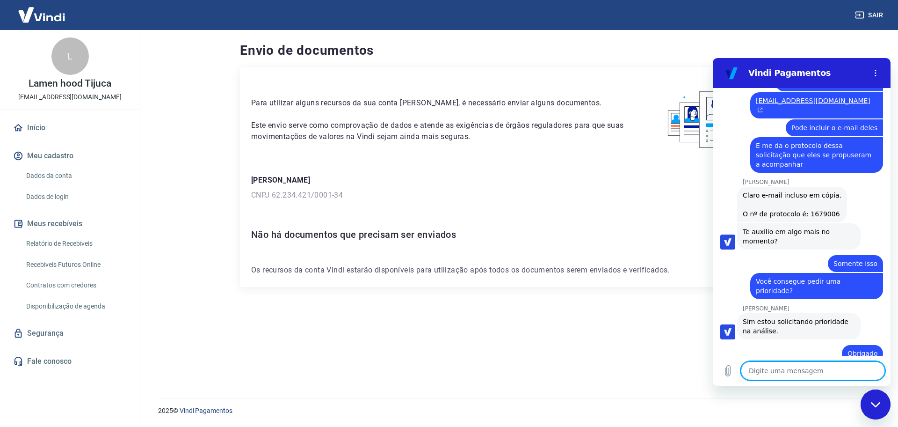
scroll to position [1360, 0]
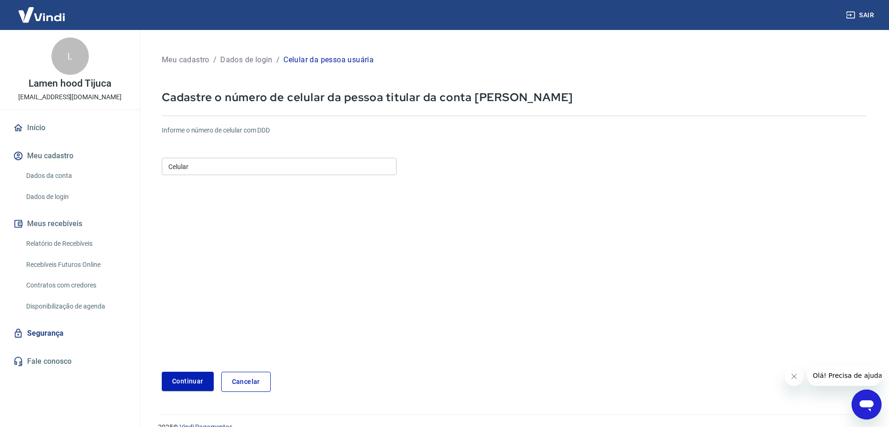
click at [301, 179] on form "Informe o número de celular com DDD Celular Celular Continuar Cancelar" at bounding box center [514, 255] width 705 height 274
click at [312, 170] on input "Celular" at bounding box center [279, 166] width 235 height 17
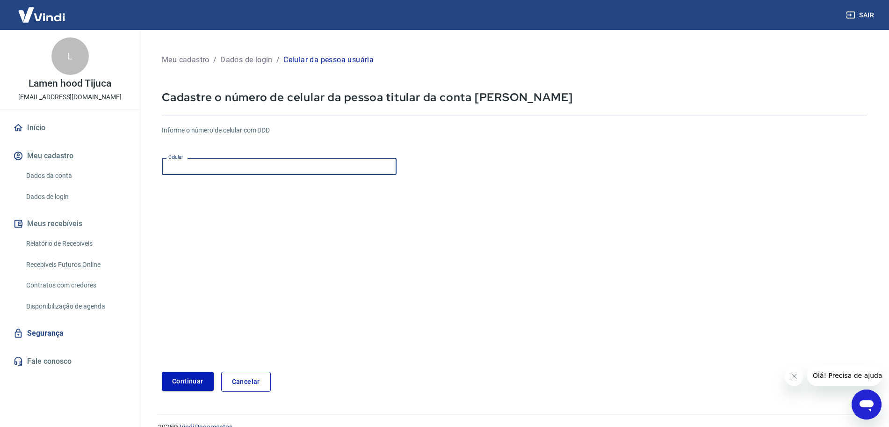
type input "[PHONE_NUMBER]"
click at [189, 373] on button "Continuar" at bounding box center [188, 380] width 52 height 19
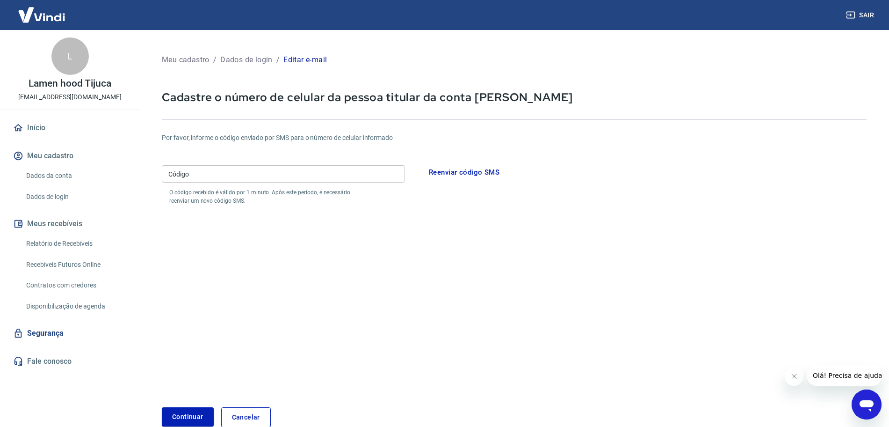
click at [333, 170] on input "Código" at bounding box center [283, 173] width 243 height 17
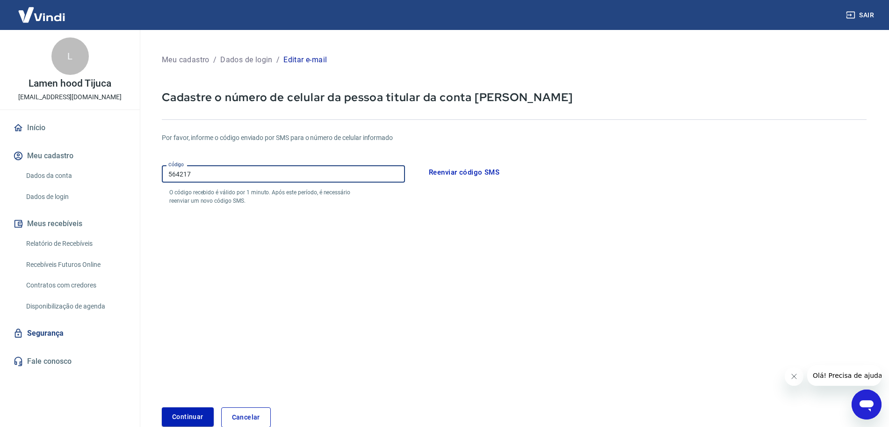
type input "564217"
click at [194, 415] on button "Continuar" at bounding box center [188, 416] width 52 height 19
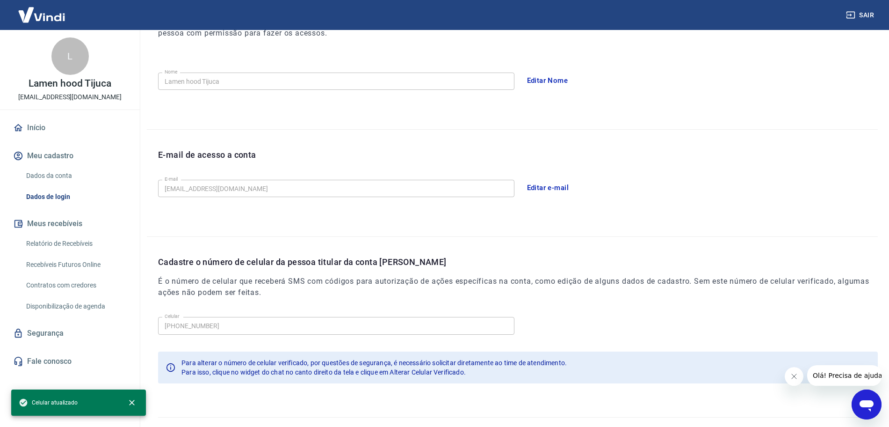
scroll to position [173, 0]
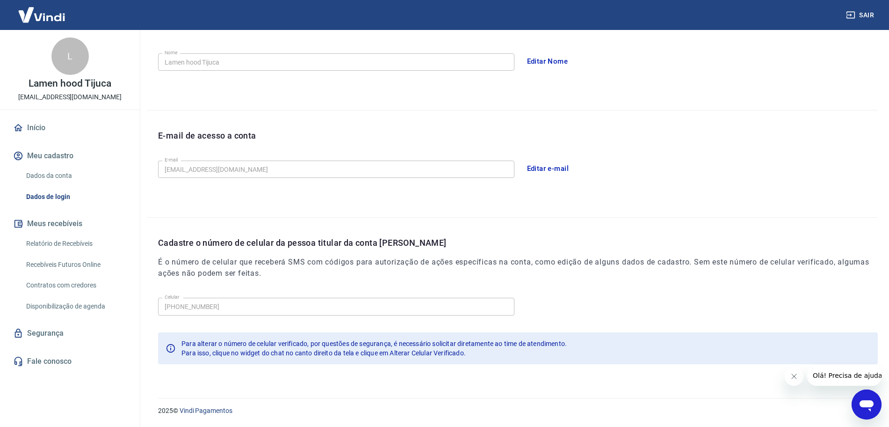
click at [87, 266] on link "Recebíveis Futuros Online" at bounding box center [75, 264] width 106 height 19
